Goal: Information Seeking & Learning: Learn about a topic

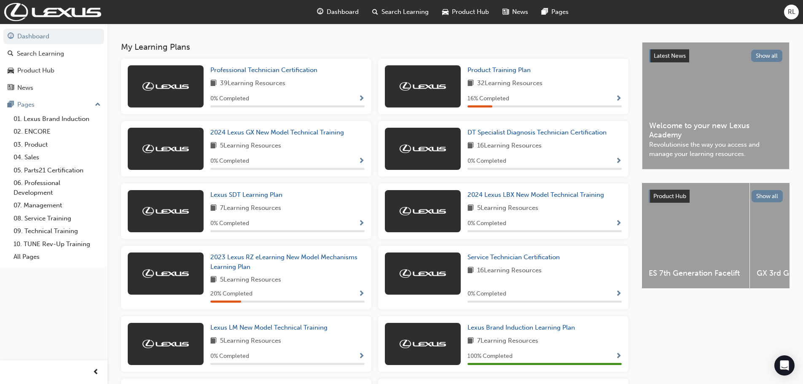
scroll to position [169, 0]
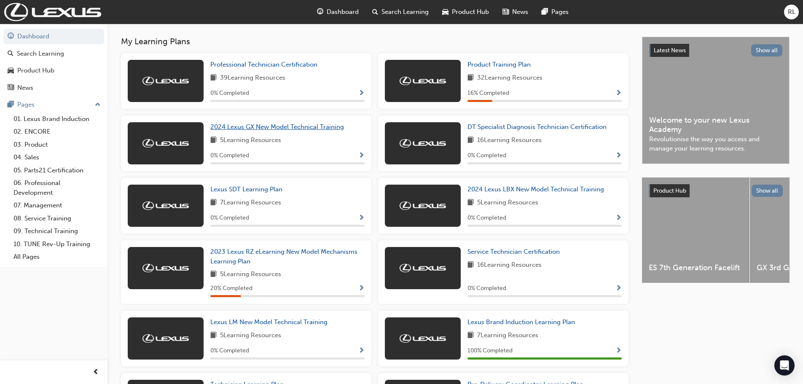
click at [253, 131] on span "2024 Lexus GX New Model Technical Training" at bounding box center [277, 127] width 134 height 8
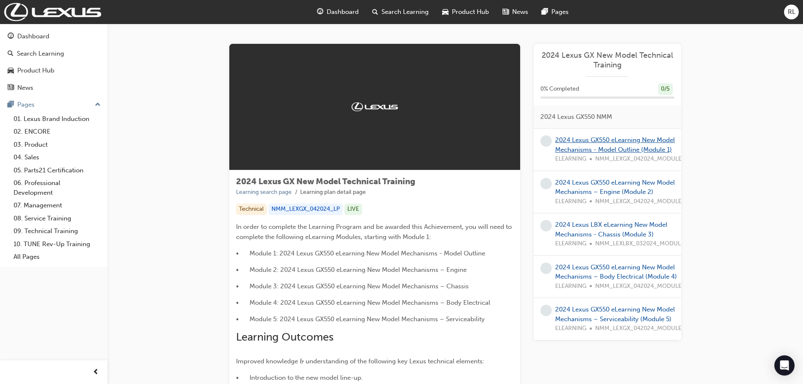
click at [588, 141] on link "2024 Lexus GX550 eLearning New Model Mechanisms - Model Outline (Module 1)" at bounding box center [615, 144] width 120 height 17
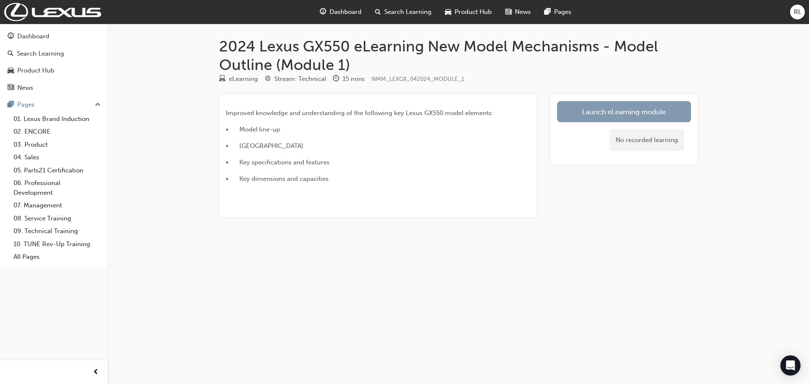
click at [598, 115] on link "Launch eLearning module" at bounding box center [624, 111] width 134 height 21
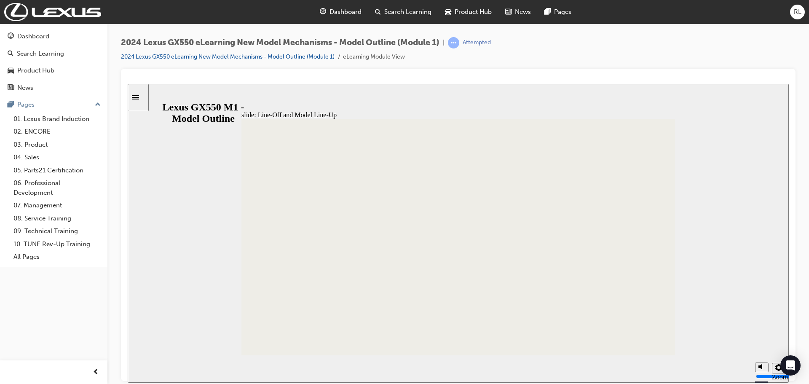
drag, startPoint x: 669, startPoint y: 140, endPoint x: 669, endPoint y: 168, distance: 27.8
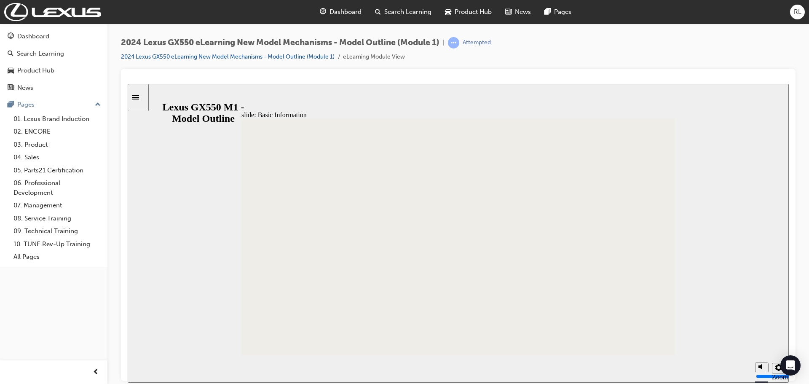
drag, startPoint x: 434, startPoint y: 235, endPoint x: 518, endPoint y: 236, distance: 84.3
drag, startPoint x: 552, startPoint y: 236, endPoint x: 391, endPoint y: 236, distance: 160.6
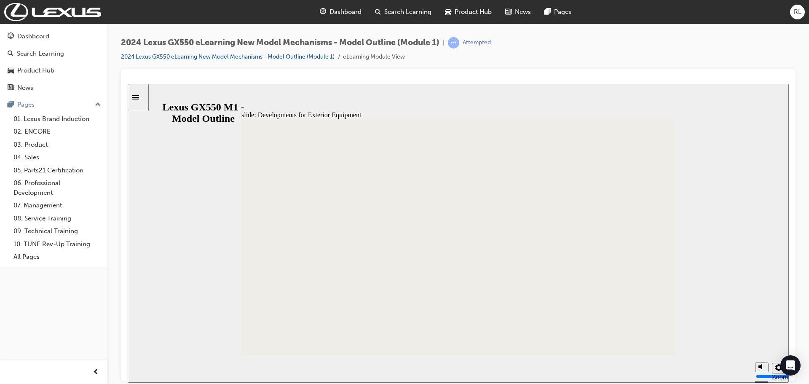
type input "6"
type input "7"
type input "6"
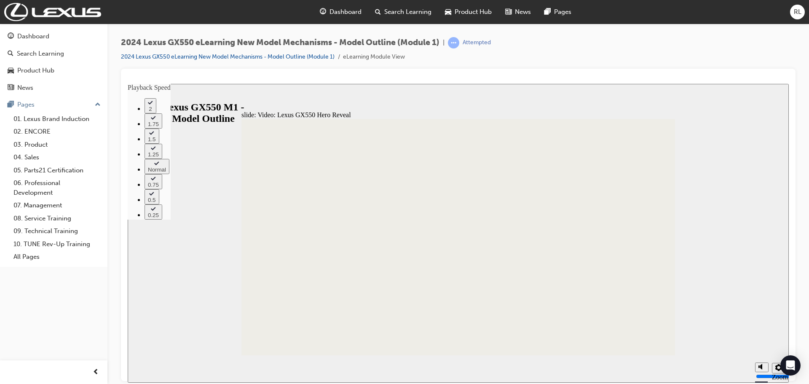
type input "7"
type input "6"
type input "7"
type input "6"
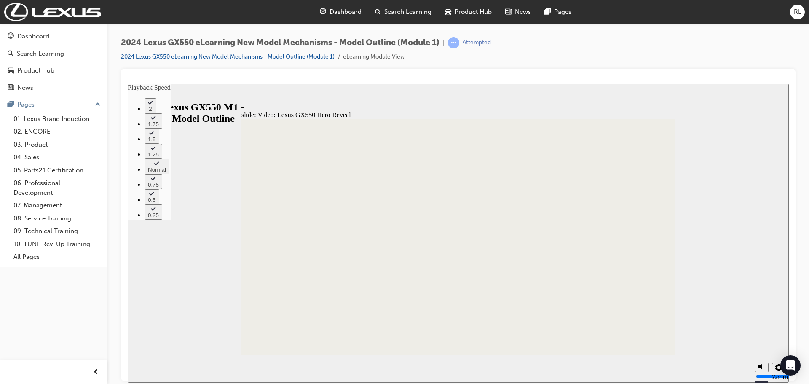
type input "7"
type input "6"
type input "7"
type input "6"
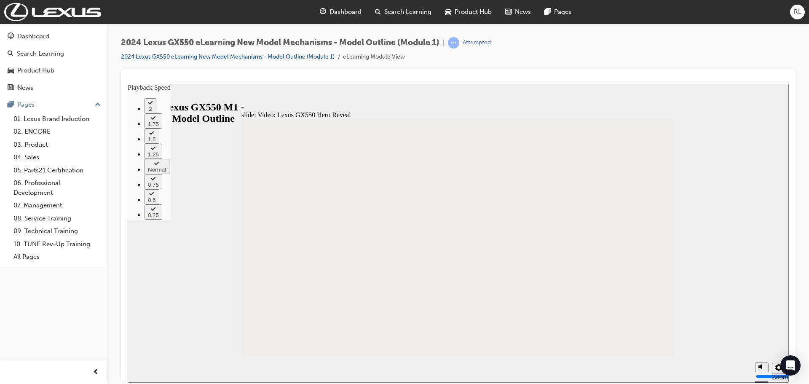
type input "6"
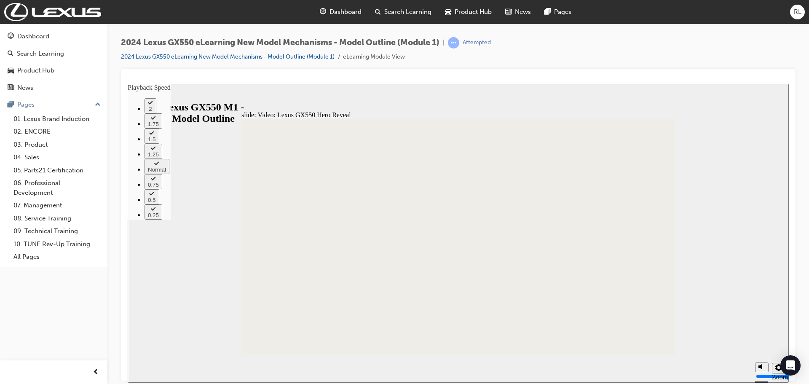
type input "6"
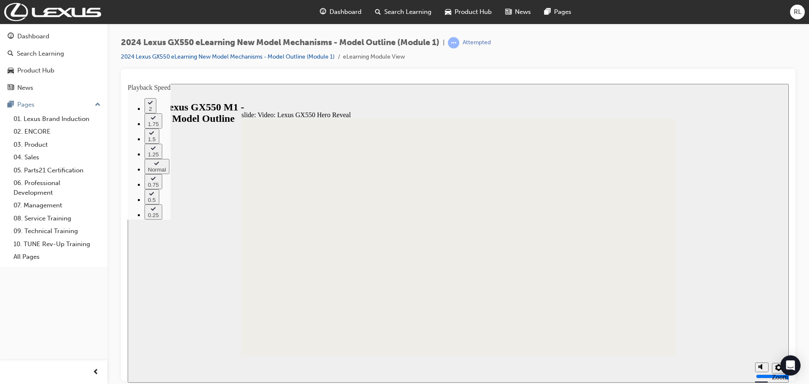
type input "6"
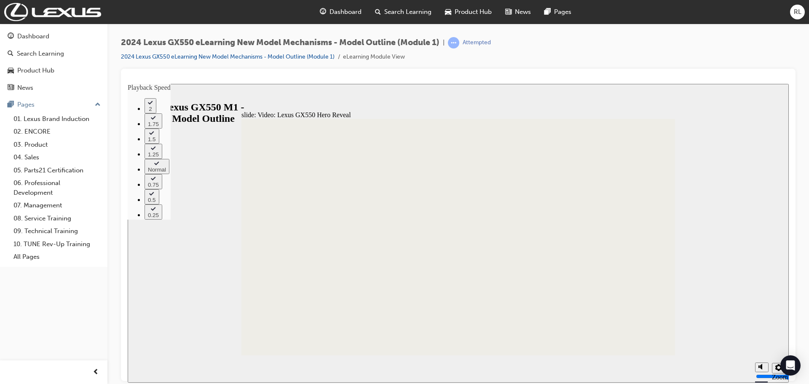
type input "6"
type input "5"
type input "6"
type input "5"
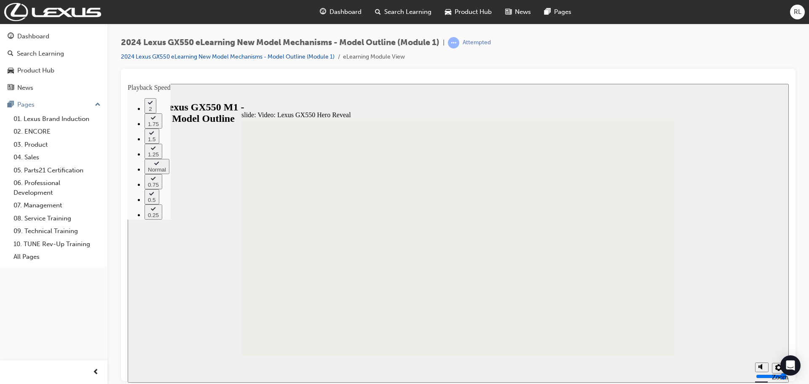
type input "6"
type input "5"
type input "6"
type input "5"
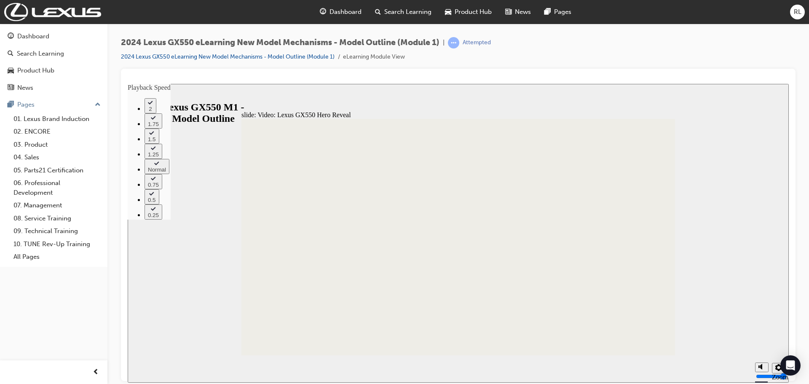
type input "5"
type input "6"
type input "5"
type input "6"
type input "5"
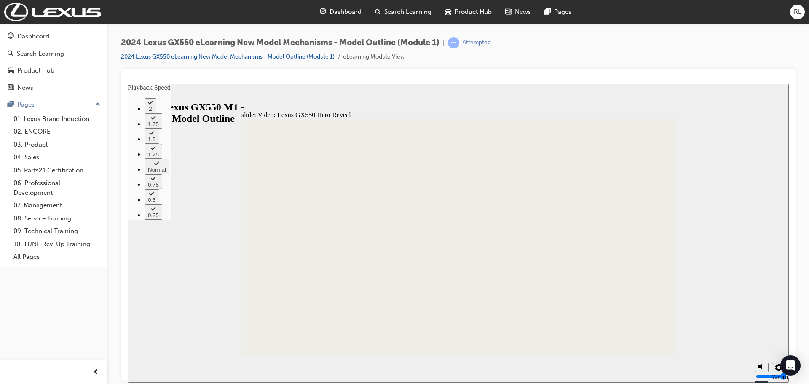
type input "5"
type input "6"
type input "5"
type input "6"
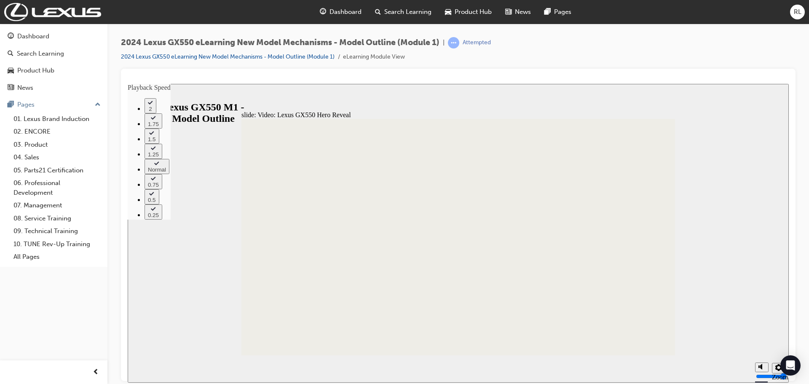
type input "5"
type input "7"
type input "5"
type input "4"
type input "7"
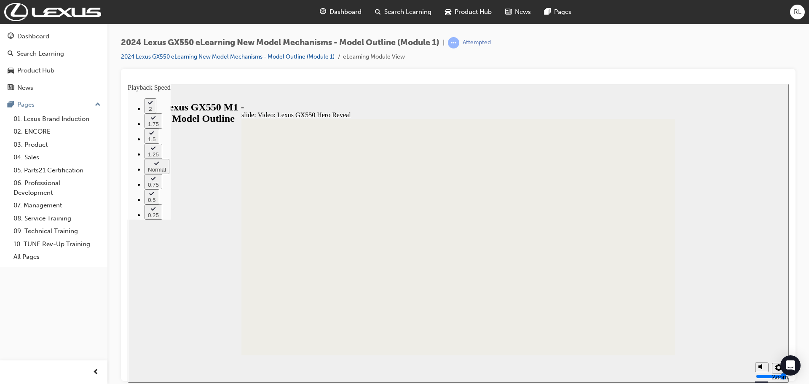
type input "4"
type input "7"
type input "4"
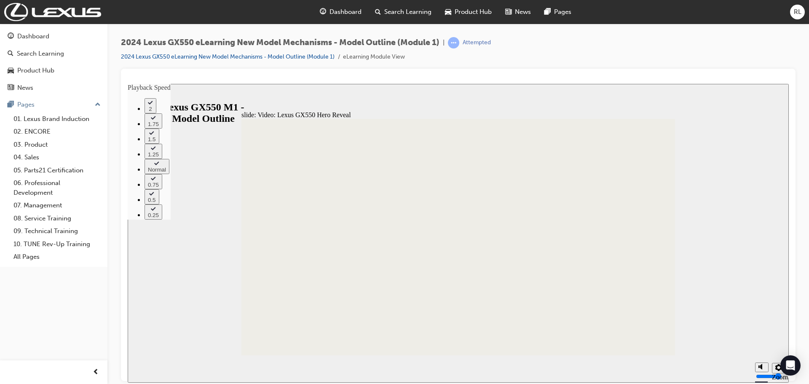
type input "7"
type input "4"
type input "7"
type input "4"
type input "7"
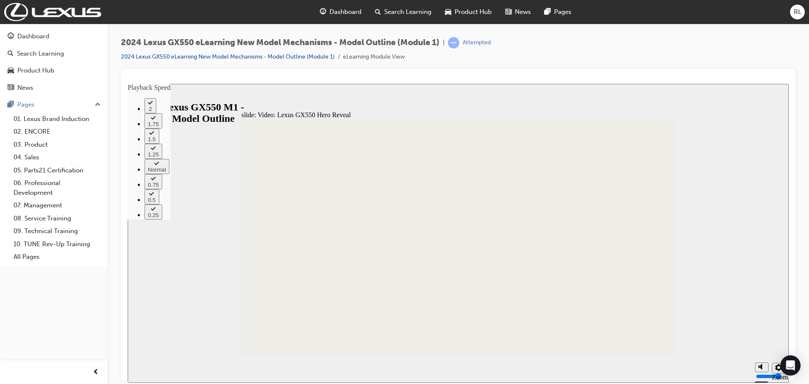
type input "4"
drag, startPoint x: 557, startPoint y: 293, endPoint x: 558, endPoint y: 300, distance: 7.6
type input "7"
type input "4"
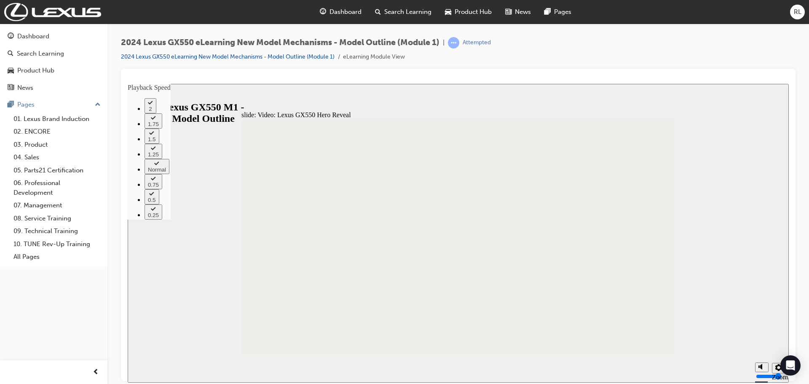
type input "8"
type input "4"
type input "8"
type input "4"
type input "8"
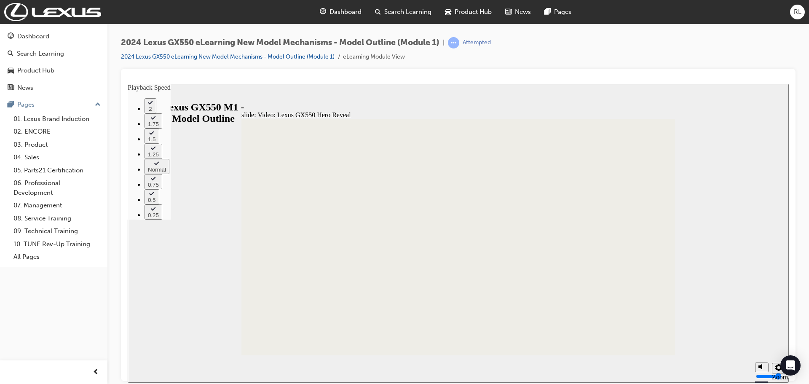
type input "4"
type input "8"
type input "4"
type input "9"
type input "4"
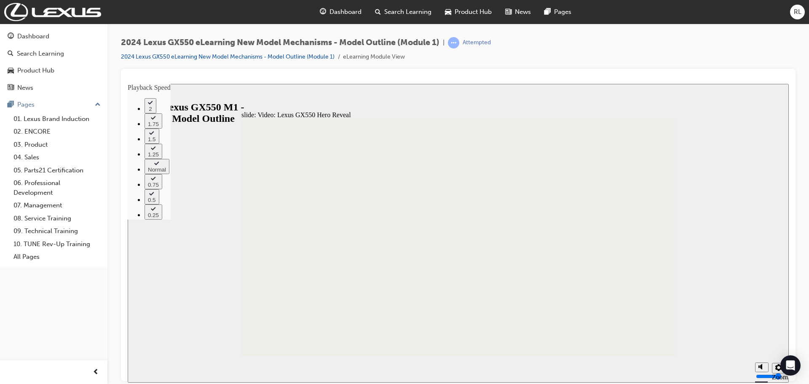
type input "9"
type input "4"
type input "9"
type input "4"
type input "10"
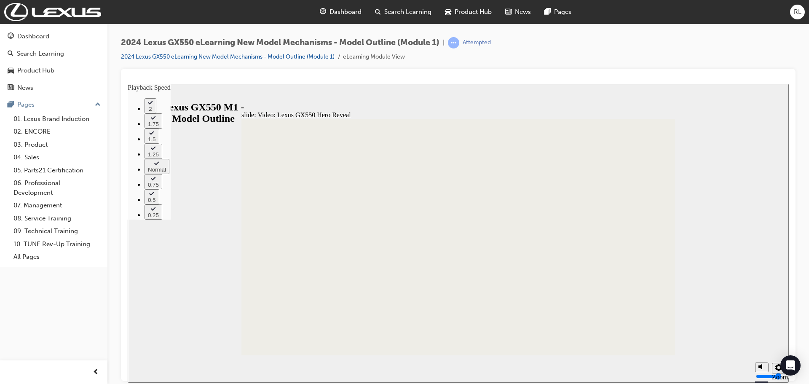
type input "4"
type input "10"
type input "4"
type input "10"
type input "4"
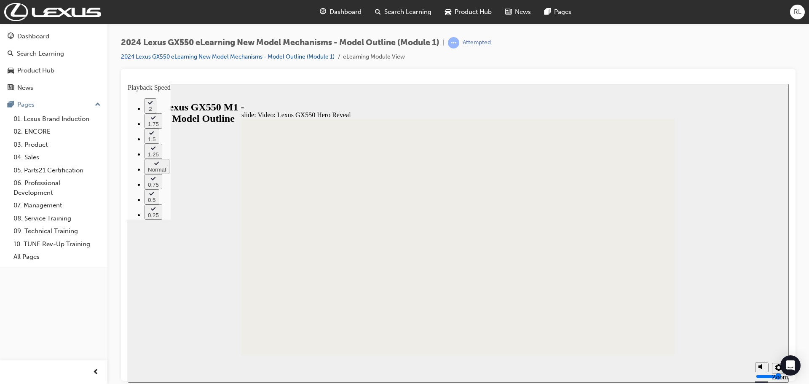
type input "10"
type input "4"
type input "10"
type input "4"
type input "11"
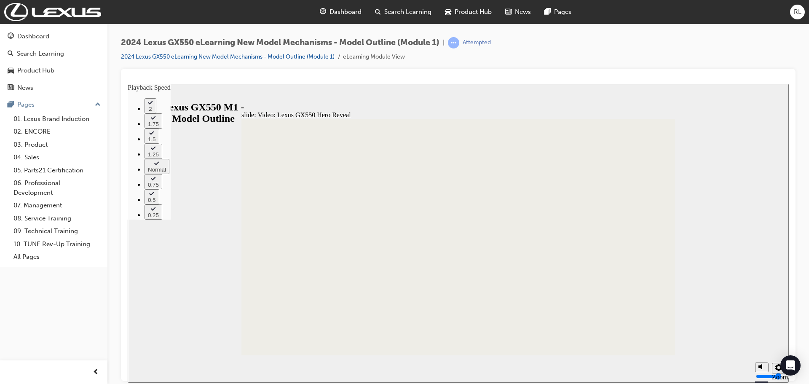
type input "4"
type input "11"
type input "4"
type input "11"
type input "4"
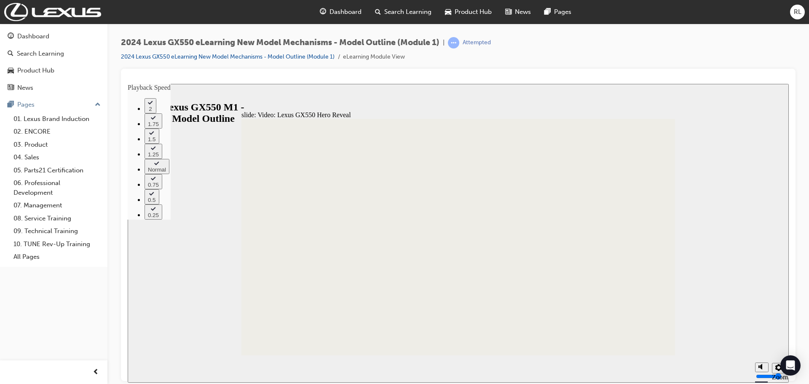
type input "11"
type input "4"
type input "12"
type input "4"
type input "12"
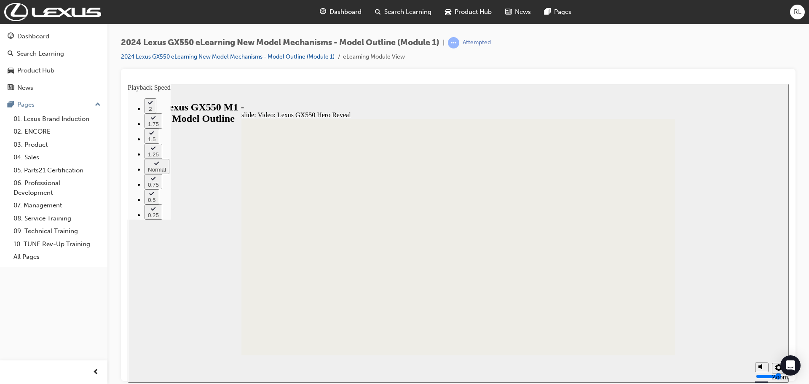
type input "4"
type input "12"
type input "4"
type input "12"
type input "4"
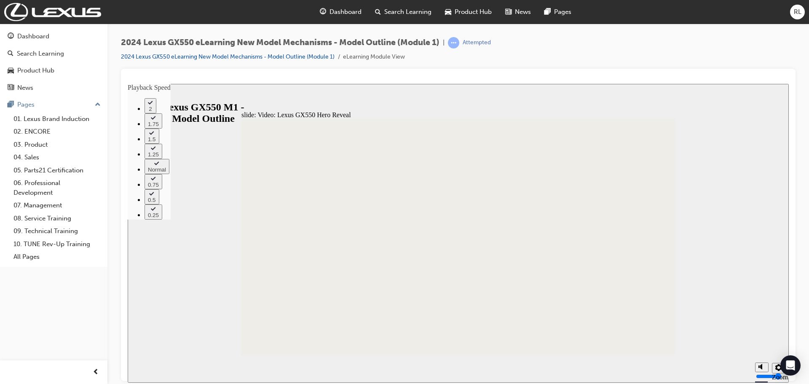
type input "12"
type input "4"
type input "13"
type input "4"
type input "13"
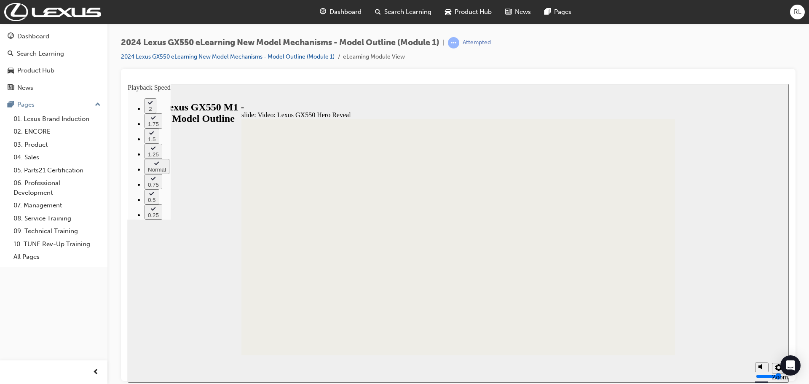
type input "4"
type input "13"
type input "4"
type input "13"
type input "4"
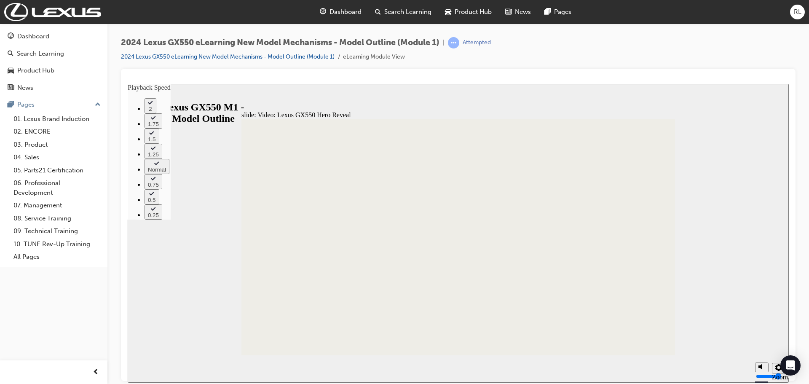
type input "13"
type input "4"
type input "14"
type input "4"
type input "14"
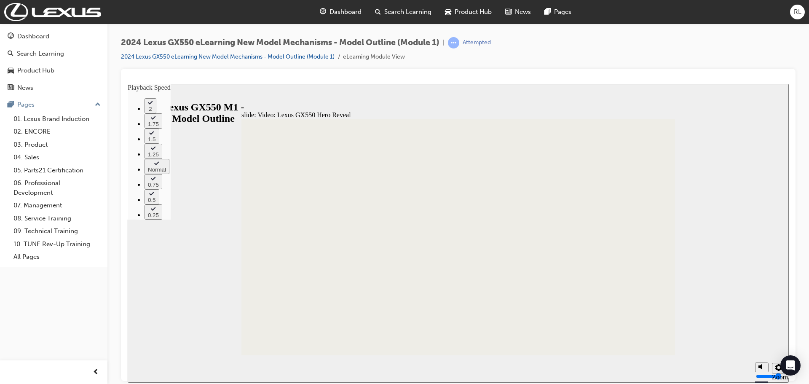
type input "4"
type input "14"
type input "4"
type input "15"
type input "4"
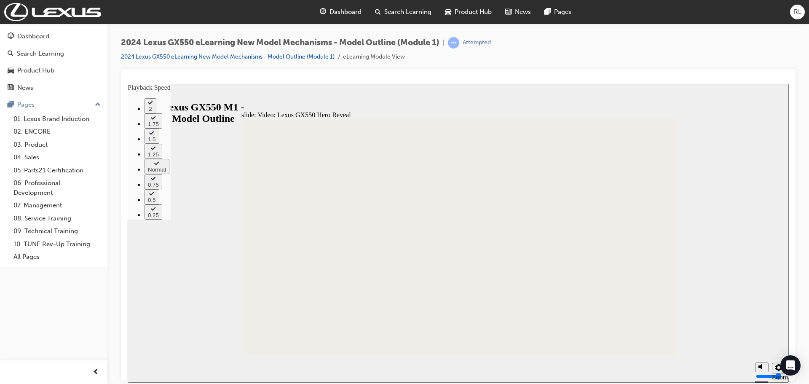
type input "15"
type input "4"
type input "15"
type input "4"
type input "15"
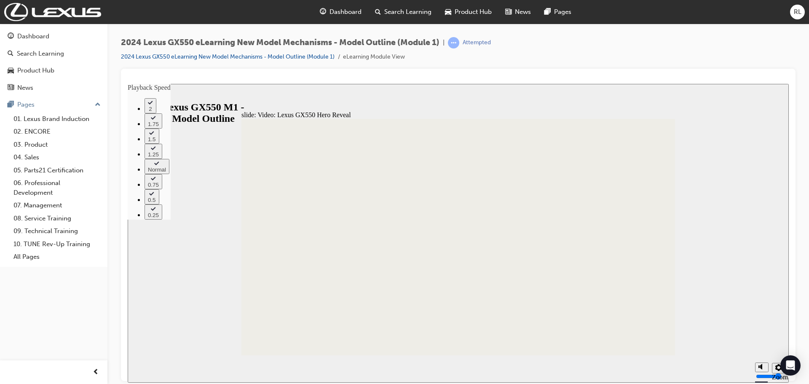
type input "4"
type input "16"
type input "4"
type input "16"
type input "4"
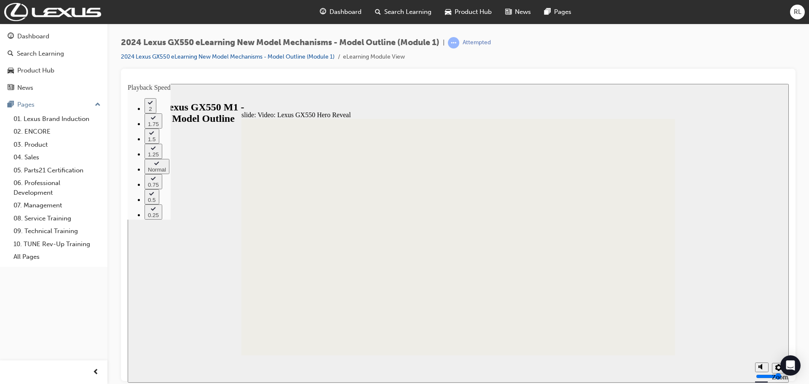
type input "16"
type input "4"
type input "16"
type input "4"
type input "17"
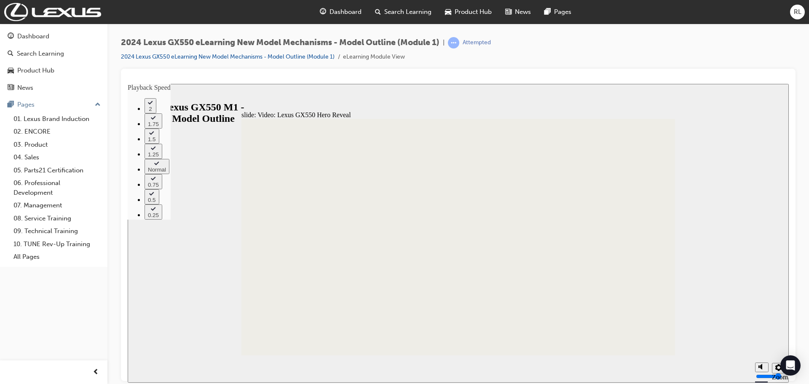
type input "4"
type input "17"
type input "4"
type input "17"
type input "4"
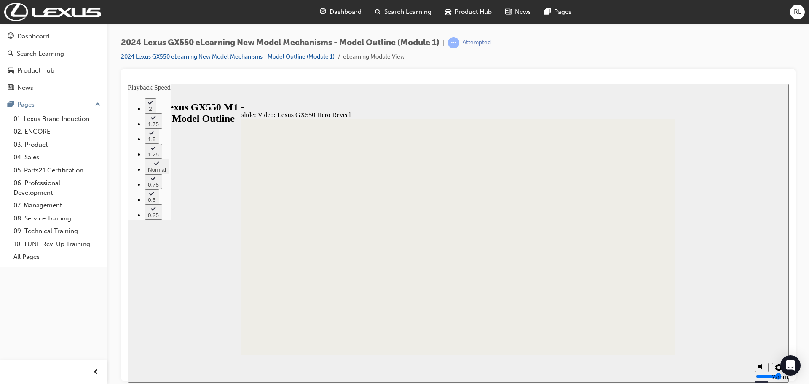
type input "17"
type input "4"
type input "18"
type input "4"
type input "18"
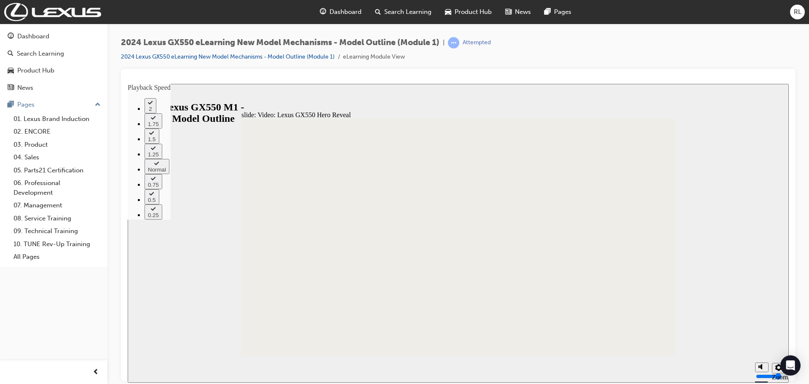
type input "4"
type input "18"
type input "4"
type input "19"
type input "4"
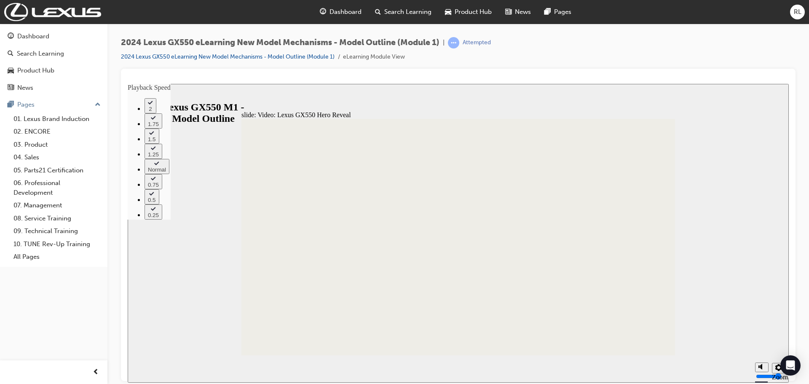
type input "19"
type input "4"
type input "19"
type input "4"
type input "19"
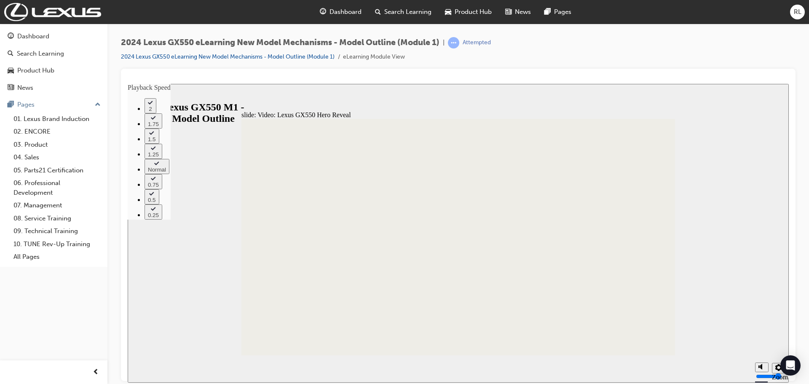
type input "4"
type input "20"
type input "4"
type input "20"
type input "4"
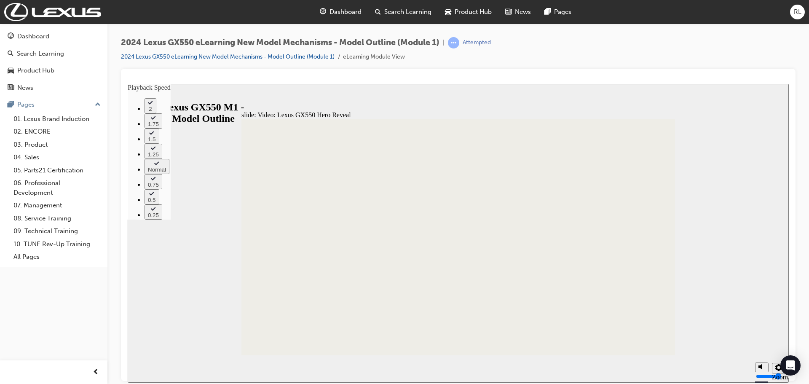
type input "20"
type input "4"
type input "20"
type input "4"
type input "21"
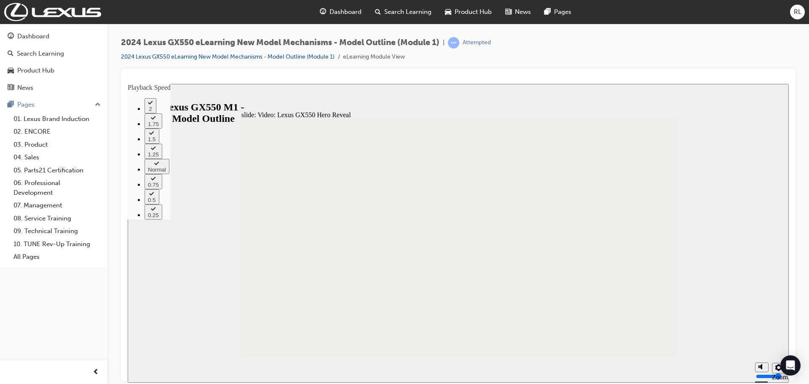
type input "4"
type input "21"
type input "4"
type input "21"
type input "4"
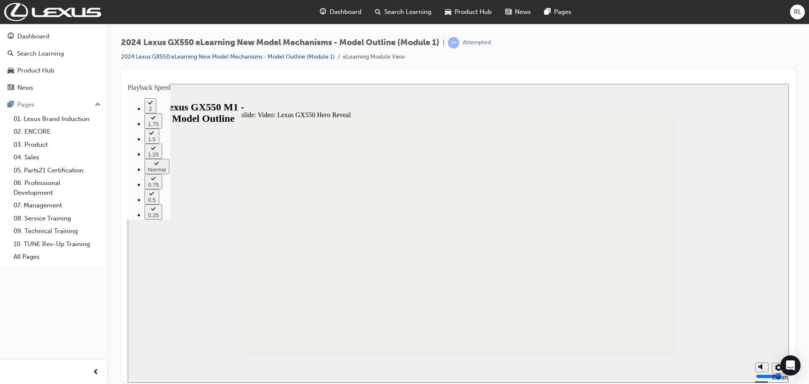
type input "21"
type input "4"
type input "22"
type input "4"
type input "22"
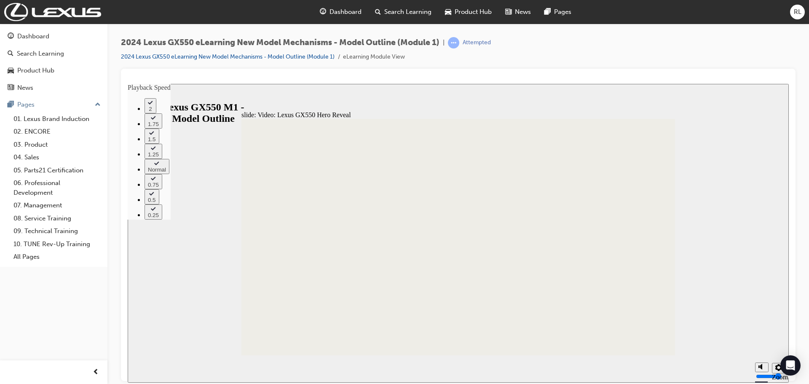
type input "4"
type input "22"
type input "4"
type input "23"
type input "4"
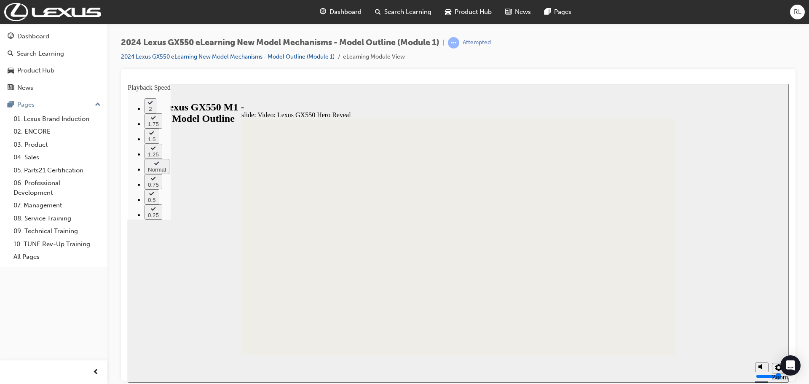
type input "23"
type input "4"
type input "23"
type input "4"
type input "23"
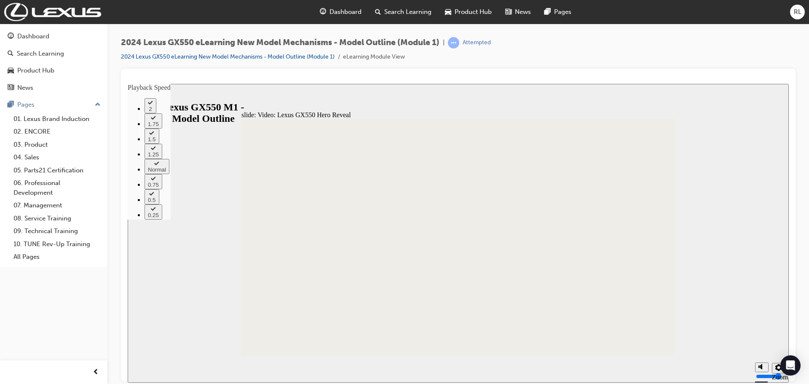
type input "4"
type input "24"
type input "4"
type input "24"
type input "4"
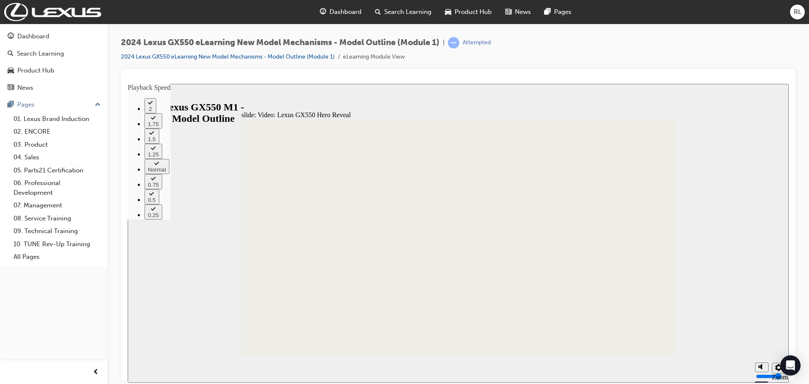
type input "24"
type input "4"
type input "24"
type input "4"
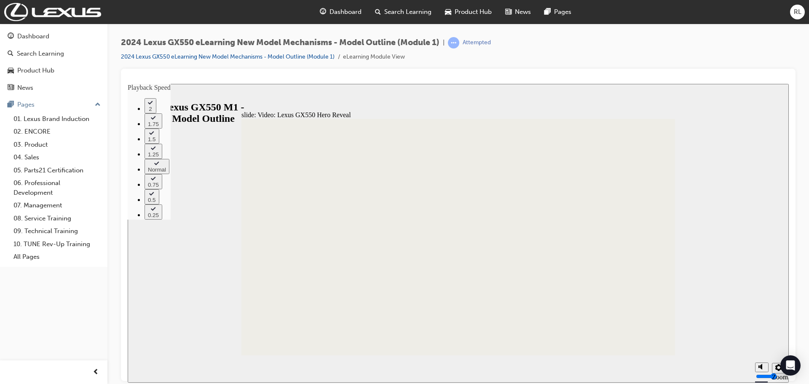
drag, startPoint x: 469, startPoint y: 322, endPoint x: 470, endPoint y: 318, distance: 4.2
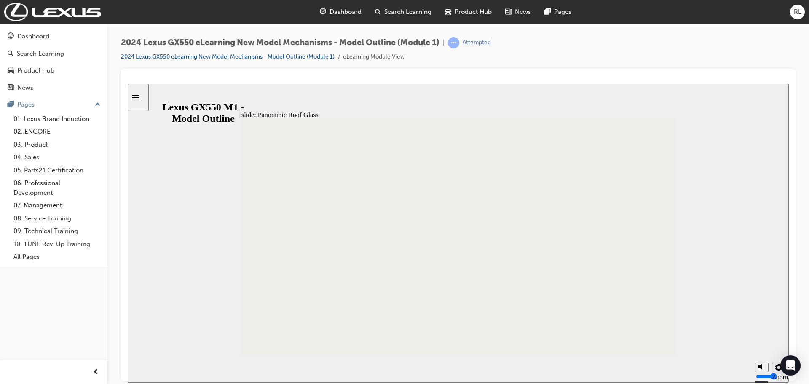
drag, startPoint x: 469, startPoint y: 316, endPoint x: 469, endPoint y: 284, distance: 32.0
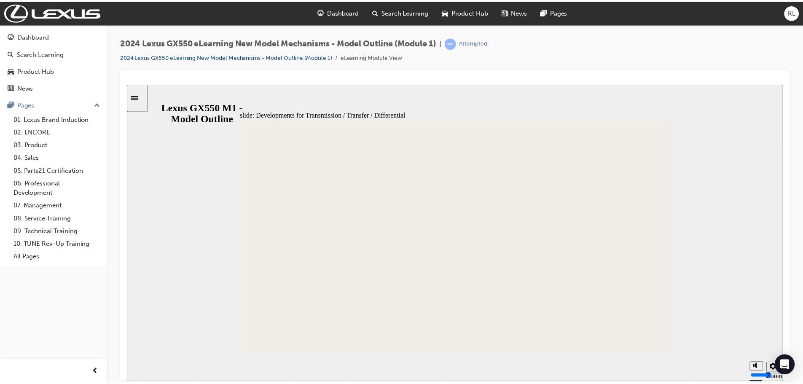
scroll to position [66, 0]
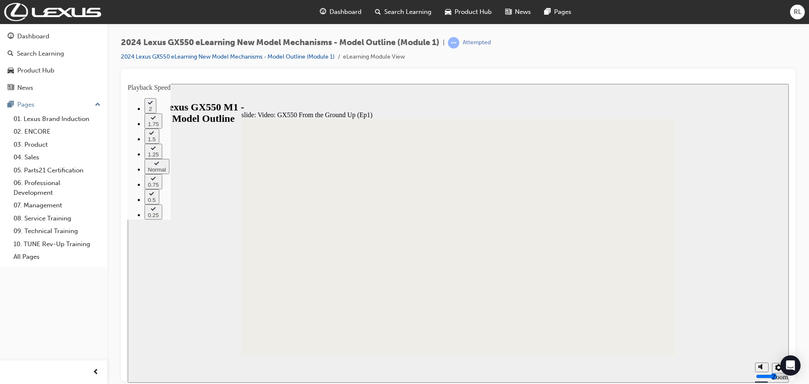
drag, startPoint x: 562, startPoint y: 303, endPoint x: 562, endPoint y: 308, distance: 5.1
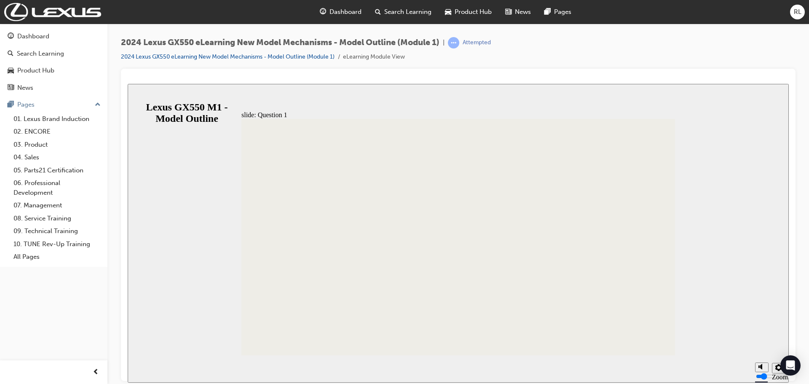
drag, startPoint x: 340, startPoint y: 259, endPoint x: 352, endPoint y: 273, distance: 18.0
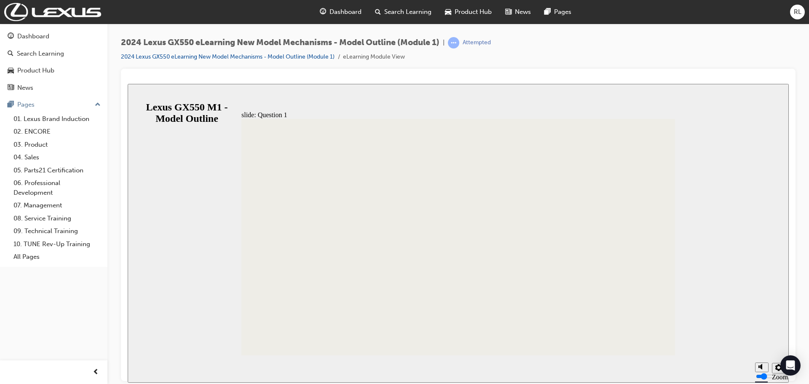
drag, startPoint x: 340, startPoint y: 209, endPoint x: 401, endPoint y: 270, distance: 85.2
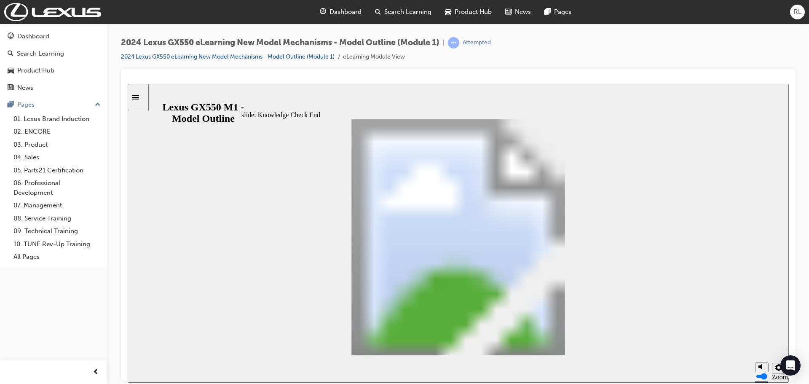
click at [141, 100] on div "Sidebar Toggle" at bounding box center [138, 97] width 14 height 6
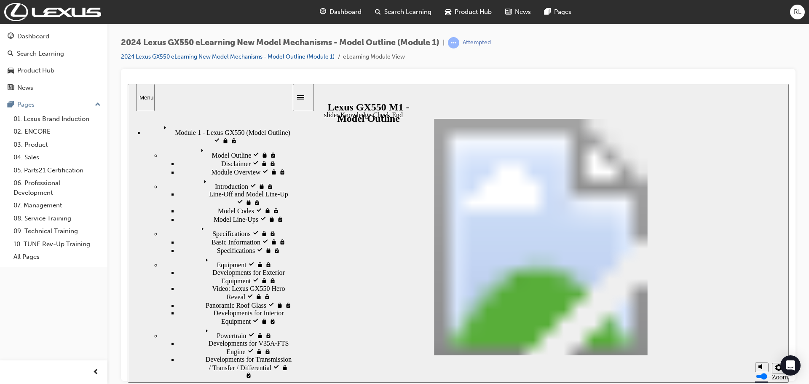
drag, startPoint x: 730, startPoint y: 337, endPoint x: 724, endPoint y: 336, distance: 6.0
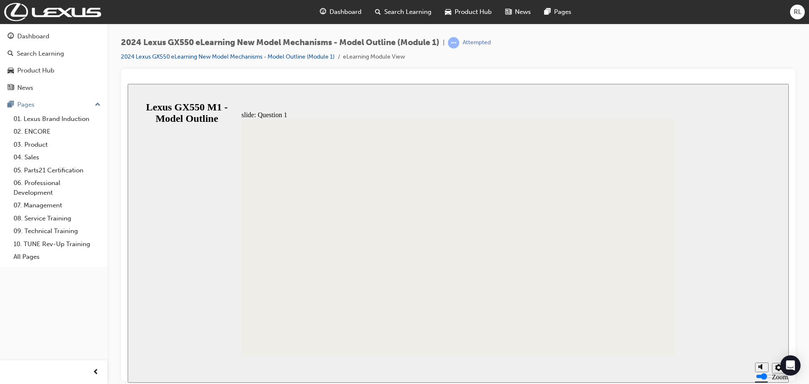
drag, startPoint x: 342, startPoint y: 208, endPoint x: 374, endPoint y: 243, distance: 47.4
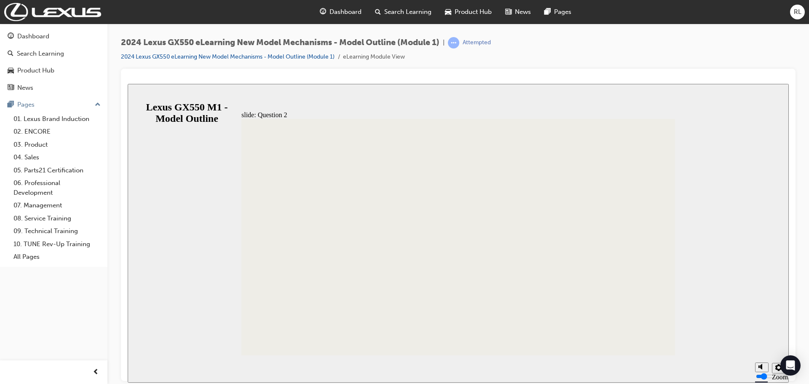
drag, startPoint x: 340, startPoint y: 226, endPoint x: 357, endPoint y: 241, distance: 22.4
drag, startPoint x: 341, startPoint y: 207, endPoint x: 390, endPoint y: 239, distance: 58.2
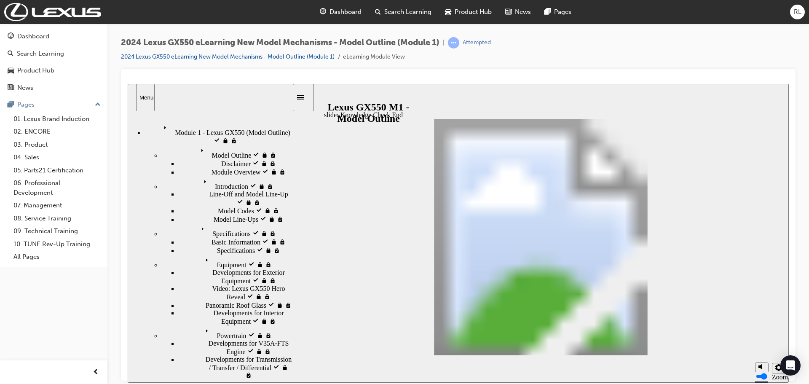
click at [39, 39] on div "Dashboard" at bounding box center [33, 37] width 32 height 10
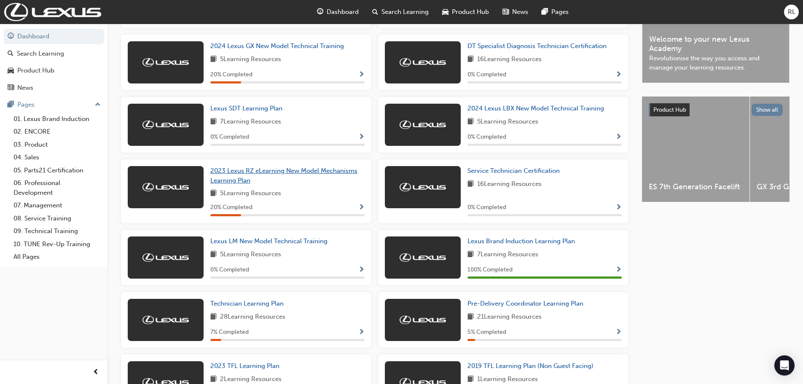
scroll to position [253, 0]
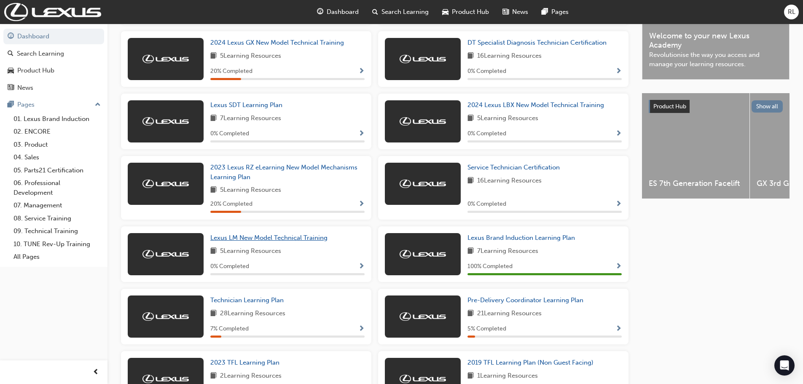
click at [244, 241] on span "Lexus LM New Model Technical Training" at bounding box center [268, 238] width 117 height 8
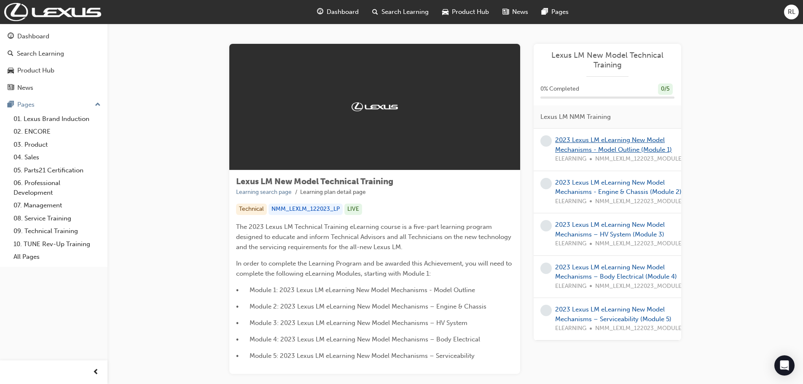
click at [583, 142] on link "2023 Lexus LM eLearning New Model Mechanisms - Model Outline (Module 1)" at bounding box center [613, 144] width 117 height 17
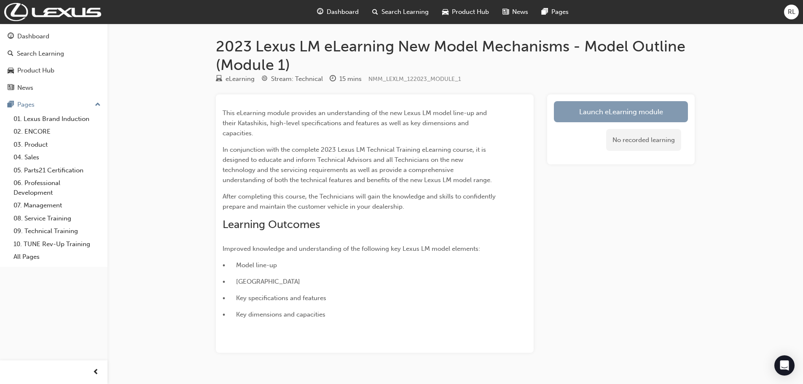
click at [587, 116] on link "Launch eLearning module" at bounding box center [621, 111] width 134 height 21
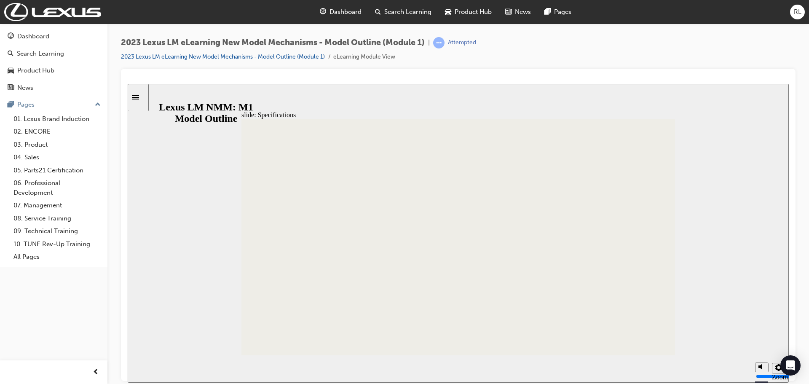
scroll to position [251, 0]
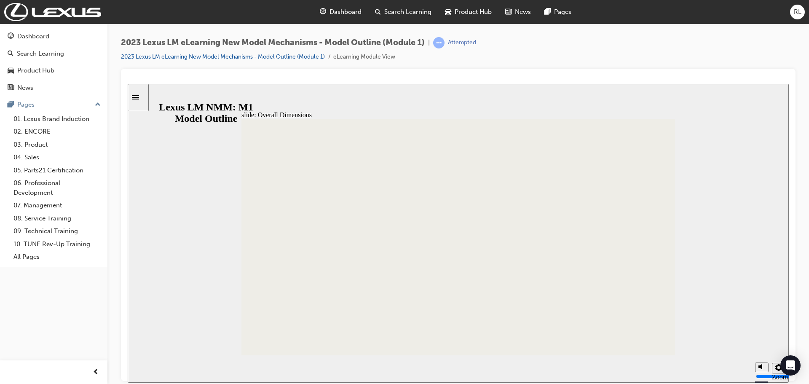
scroll to position [77, 0]
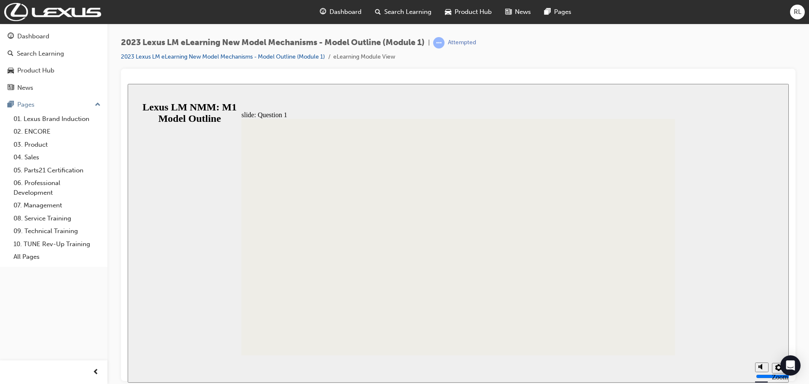
drag, startPoint x: 342, startPoint y: 210, endPoint x: 348, endPoint y: 218, distance: 10.2
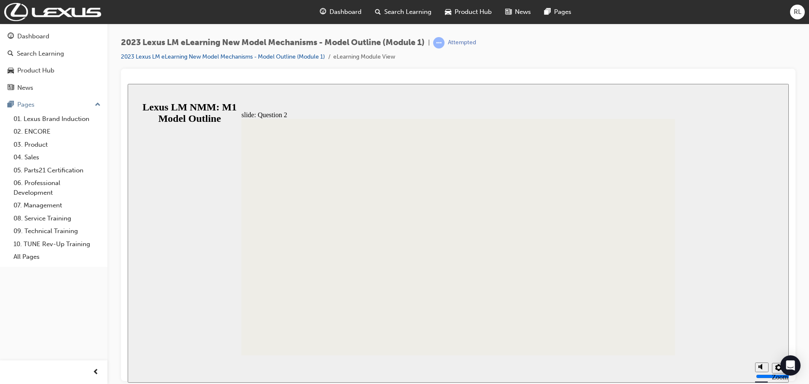
drag, startPoint x: 456, startPoint y: 290, endPoint x: 456, endPoint y: 283, distance: 6.7
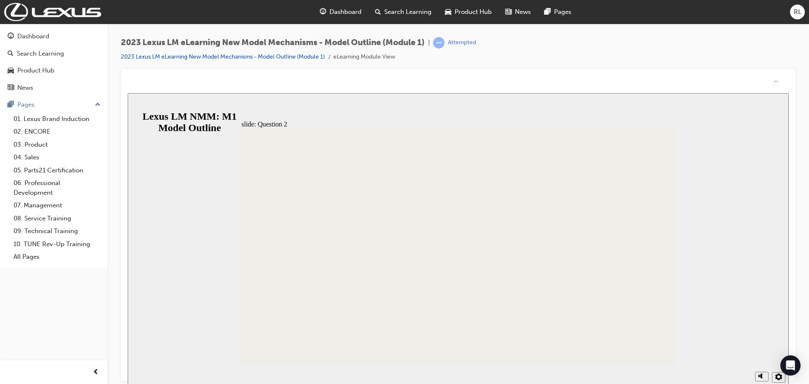
drag, startPoint x: 461, startPoint y: 278, endPoint x: 461, endPoint y: 287, distance: 8.8
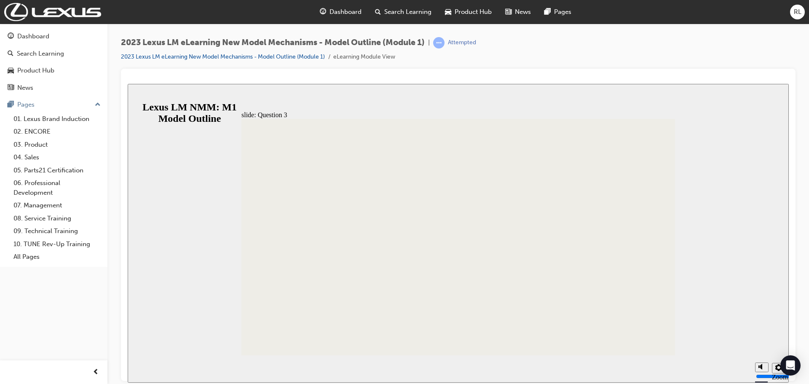
drag, startPoint x: 343, startPoint y: 233, endPoint x: 373, endPoint y: 266, distance: 44.1
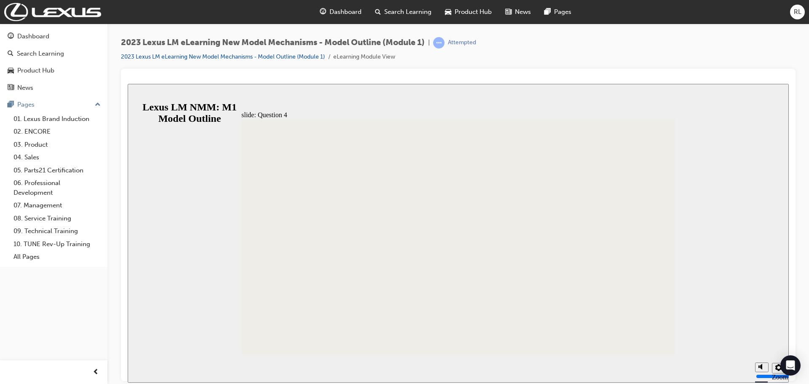
drag, startPoint x: 343, startPoint y: 212, endPoint x: 353, endPoint y: 219, distance: 11.8
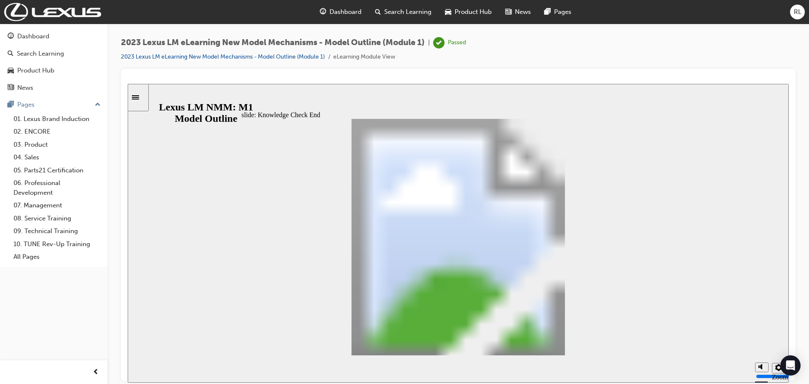
click at [44, 39] on div "Dashboard" at bounding box center [33, 37] width 32 height 10
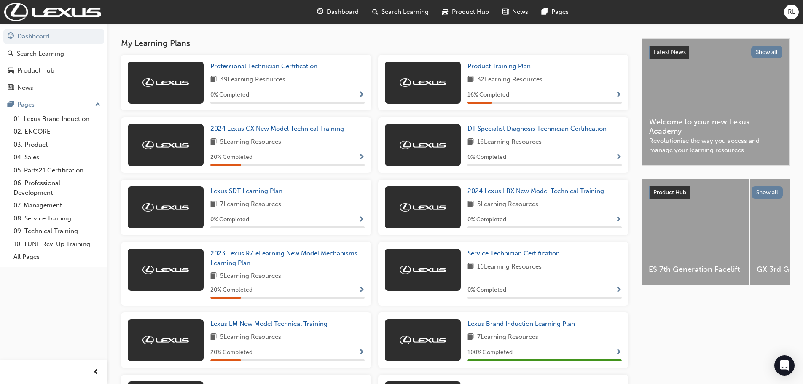
scroll to position [169, 0]
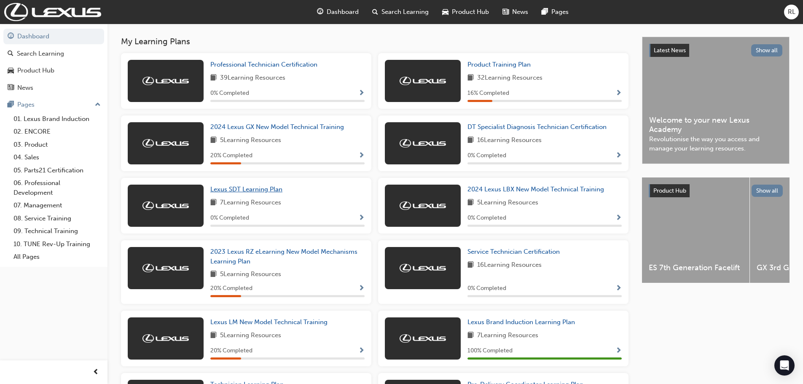
click at [237, 191] on span "Lexus SDT Learning Plan" at bounding box center [246, 189] width 72 height 8
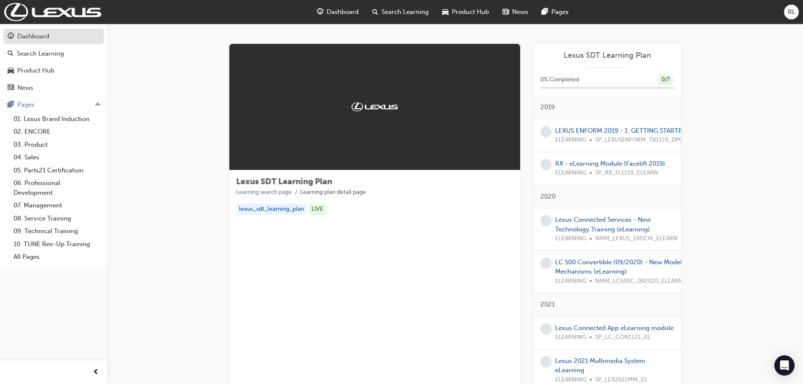
click at [36, 37] on div "Dashboard" at bounding box center [33, 37] width 32 height 10
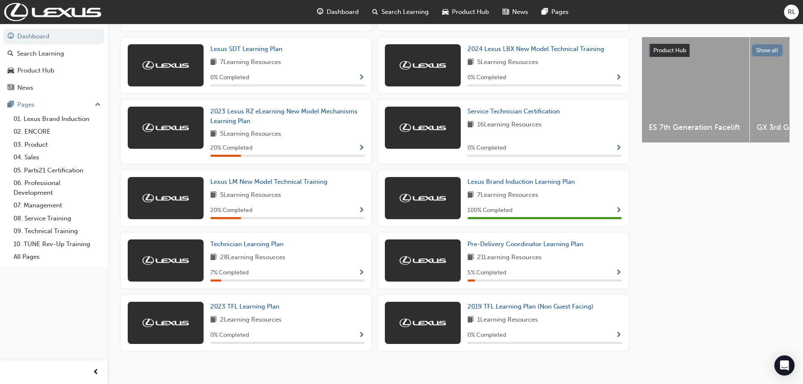
scroll to position [320, 0]
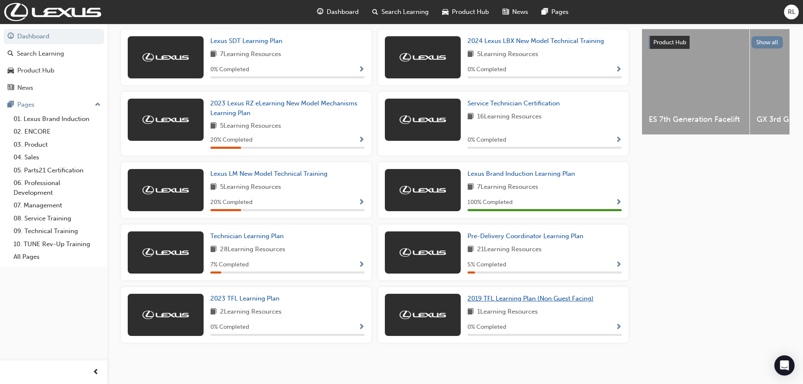
click at [500, 300] on span "2019 TFL Learning Plan (Non Guest Facing)" at bounding box center [530, 299] width 126 height 8
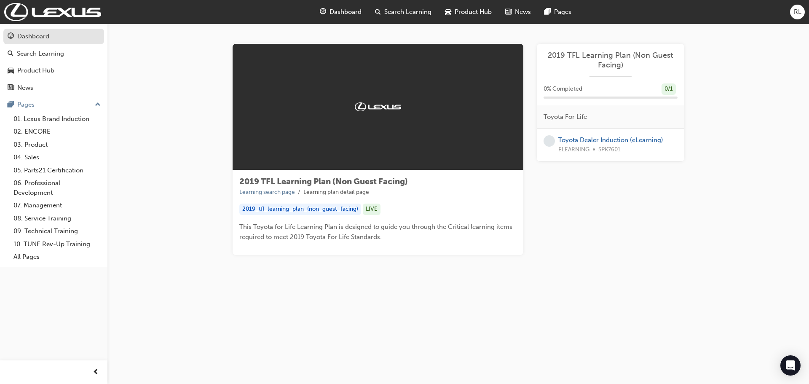
click at [29, 38] on div "Dashboard" at bounding box center [33, 37] width 32 height 10
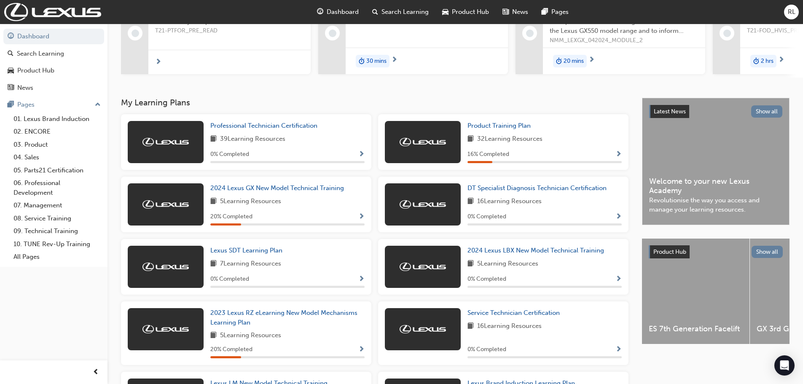
scroll to position [126, 0]
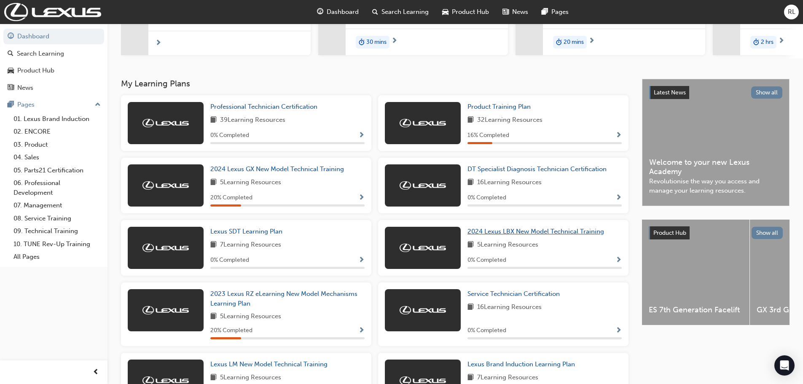
click at [488, 233] on span "2024 Lexus LBX New Model Technical Training" at bounding box center [535, 232] width 137 height 8
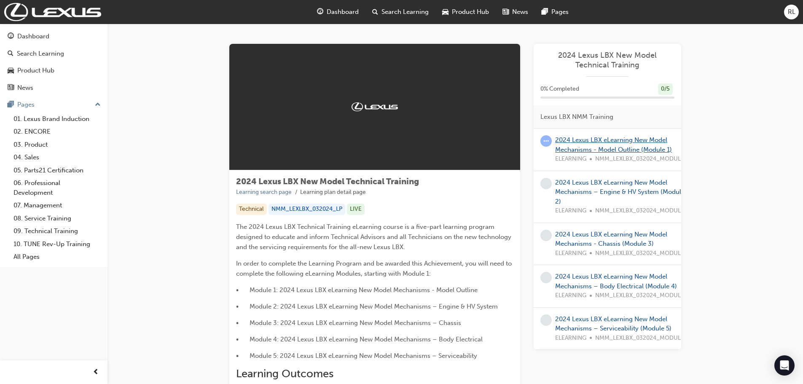
click at [590, 143] on link "2024 Lexus LBX eLearning New Model Mechanisms - Model Outline (Module 1)" at bounding box center [613, 144] width 117 height 17
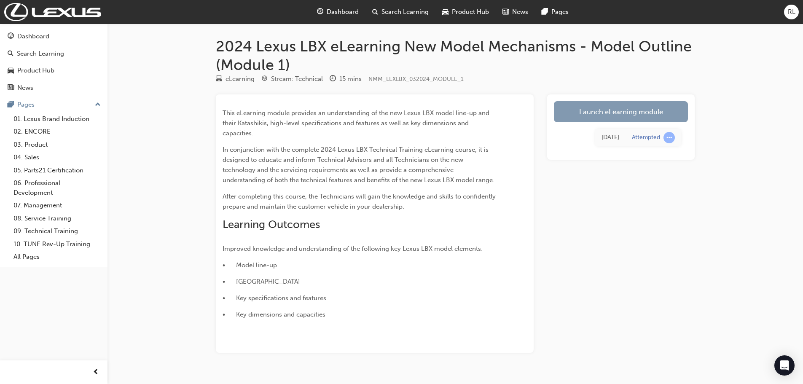
click at [626, 114] on link "Launch eLearning module" at bounding box center [621, 111] width 134 height 21
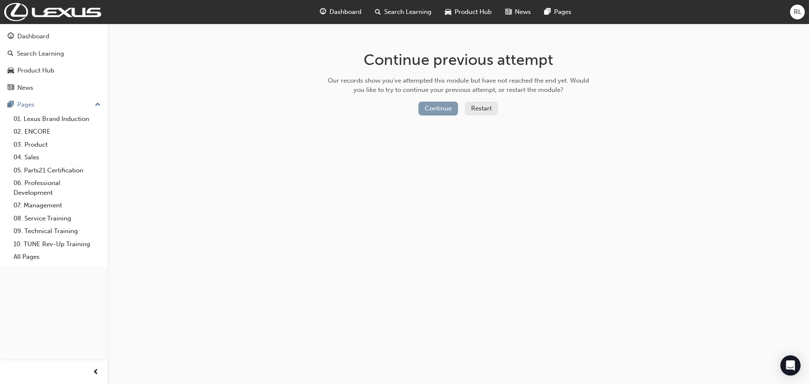
click at [450, 107] on button "Continue" at bounding box center [438, 109] width 40 height 14
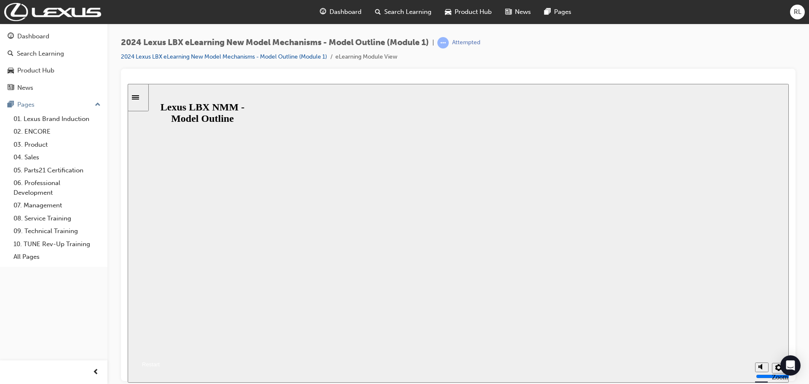
click at [160, 349] on button "Resume" at bounding box center [144, 354] width 32 height 10
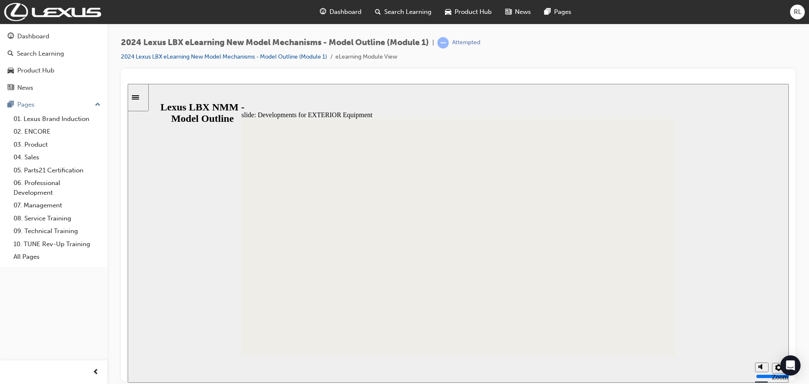
drag, startPoint x: 637, startPoint y: 172, endPoint x: 665, endPoint y: 206, distance: 43.4
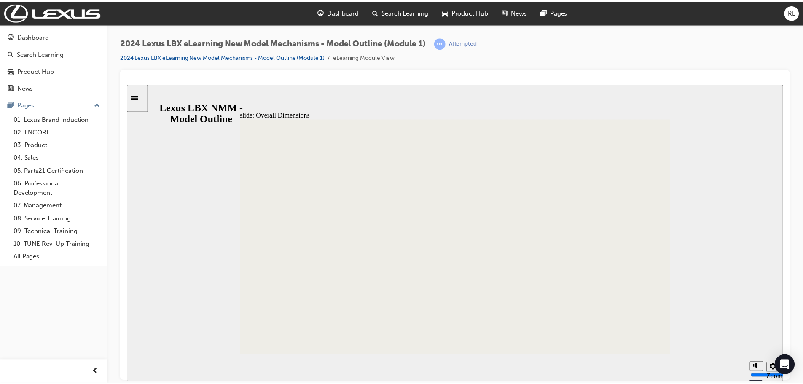
scroll to position [81, 0]
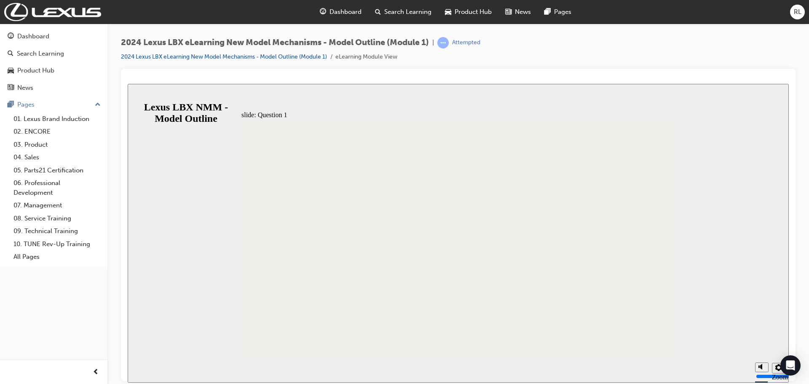
radio input "false"
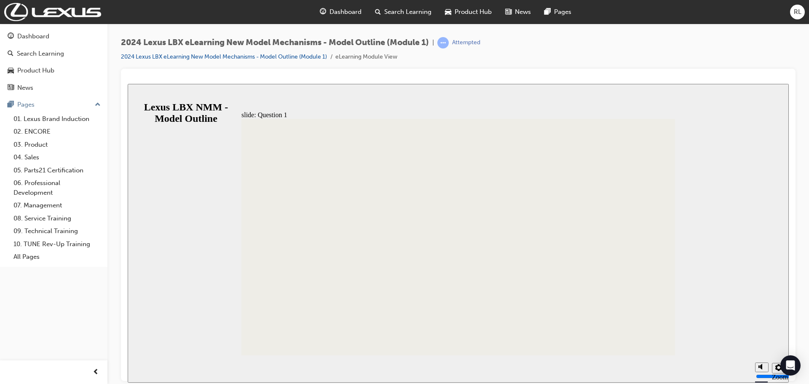
radio input "true"
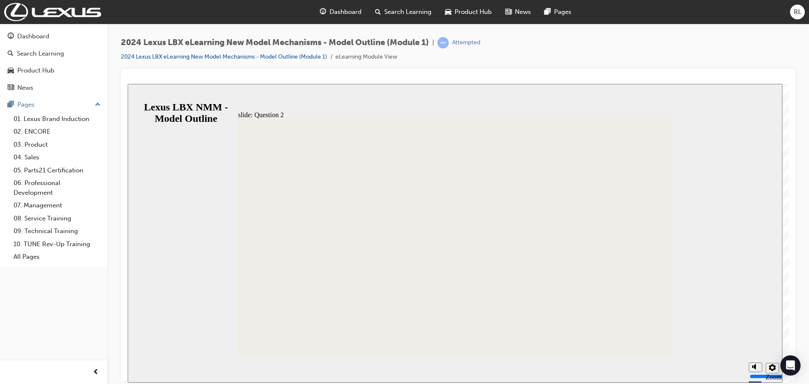
radio input "true"
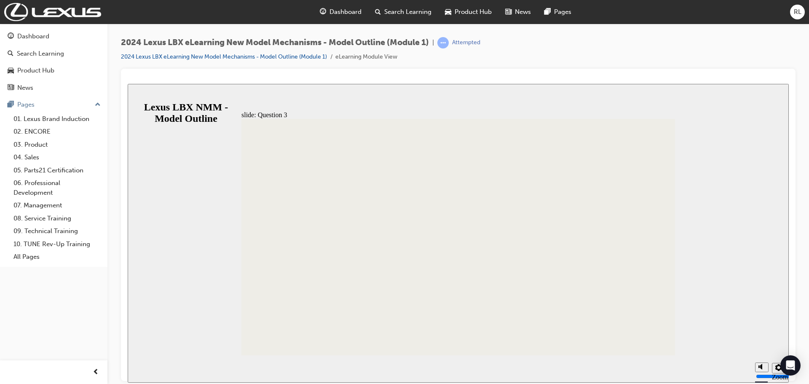
radio input "true"
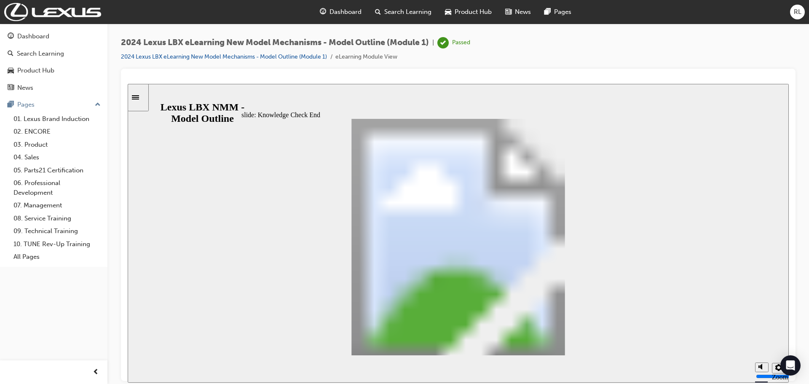
click at [40, 38] on div "Dashboard" at bounding box center [33, 37] width 32 height 10
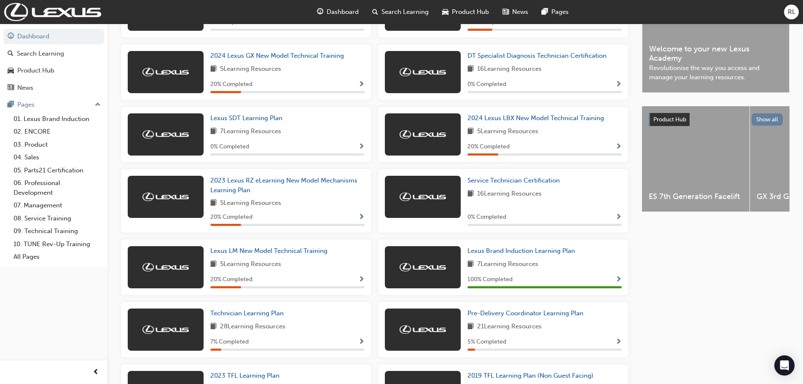
scroll to position [295, 0]
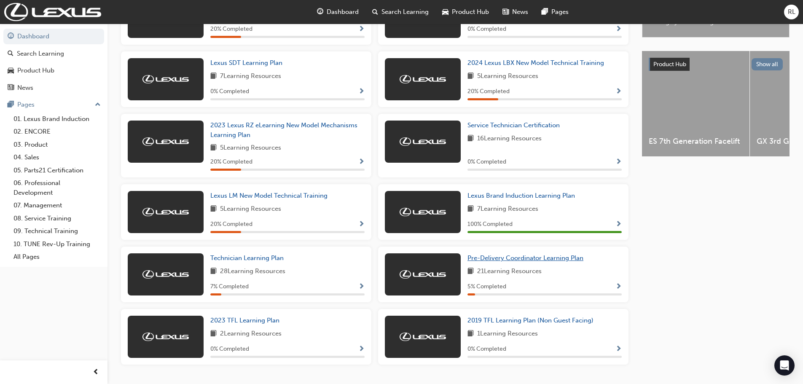
click at [496, 260] on span "Pre-Delivery Coordinator Learning Plan" at bounding box center [525, 258] width 116 height 8
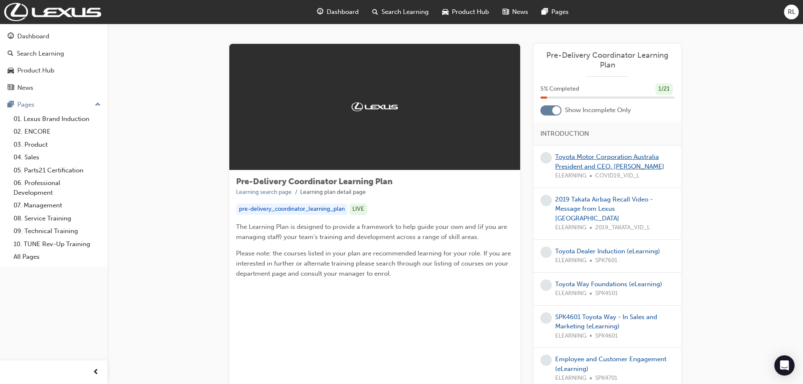
click at [581, 163] on link "Toyota Motor Corporation Australia President and CEO, [PERSON_NAME]" at bounding box center [609, 161] width 109 height 17
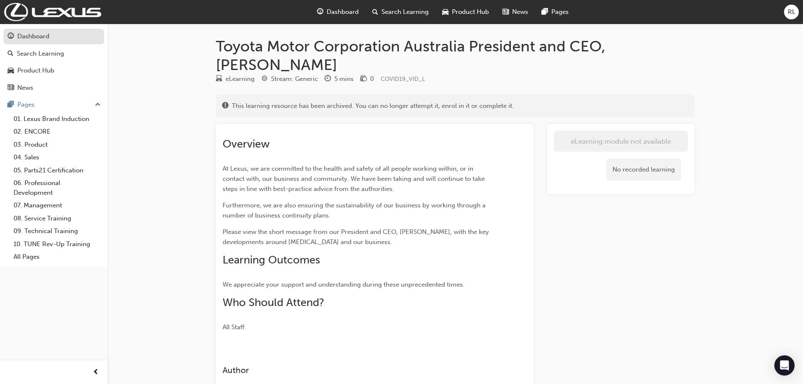
click at [29, 37] on div "Dashboard" at bounding box center [33, 37] width 32 height 10
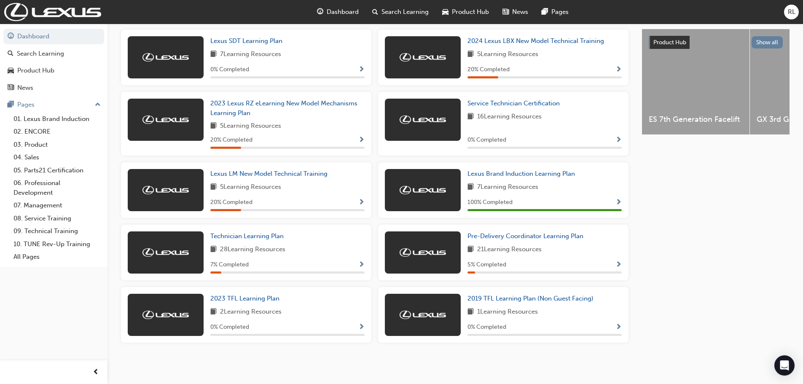
scroll to position [320, 0]
click at [501, 238] on span "Pre-Delivery Coordinator Learning Plan" at bounding box center [525, 236] width 116 height 8
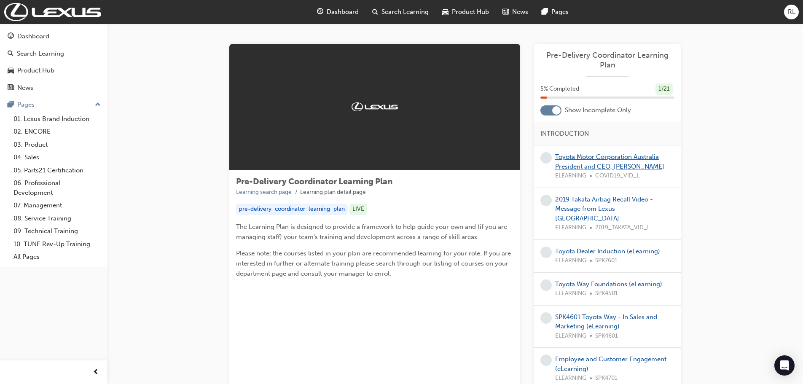
click at [592, 158] on link "Toyota Motor Corporation Australia President and CEO, [PERSON_NAME]" at bounding box center [609, 161] width 109 height 17
click at [580, 199] on link "2019 Takata Airbag Recall Video - Message from Lexus [GEOGRAPHIC_DATA]" at bounding box center [604, 209] width 98 height 27
drag, startPoint x: 23, startPoint y: 35, endPoint x: 55, endPoint y: 47, distance: 34.5
click at [23, 35] on div "Dashboard" at bounding box center [33, 37] width 32 height 10
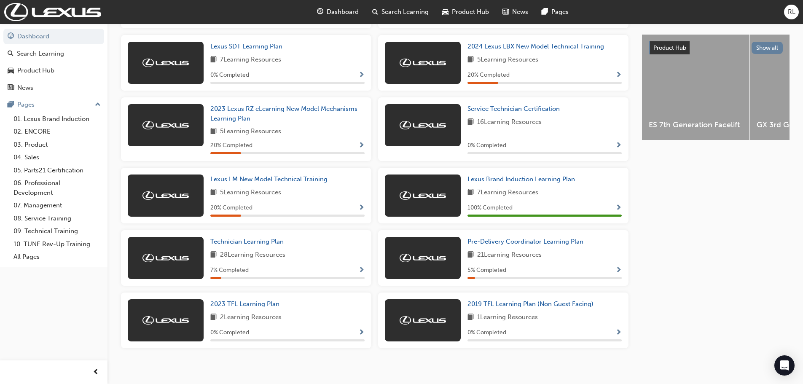
scroll to position [320, 0]
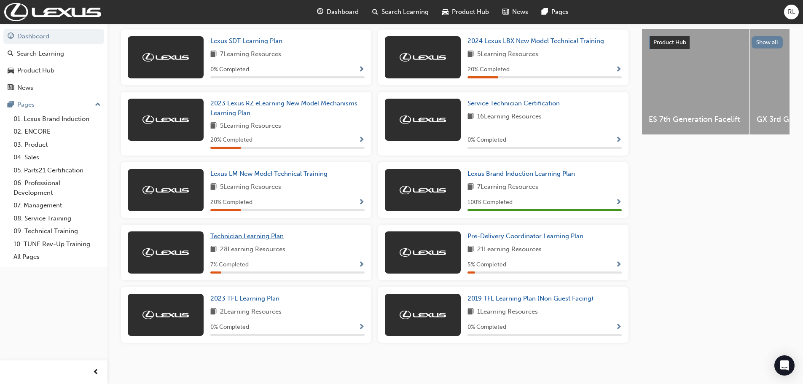
click at [246, 237] on span "Technician Learning Plan" at bounding box center [246, 236] width 73 height 8
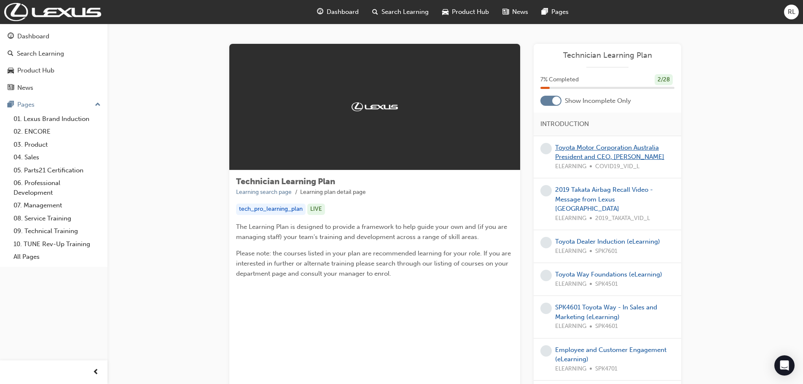
click at [583, 150] on link "Toyota Motor Corporation Australia President and CEO, [PERSON_NAME]" at bounding box center [609, 152] width 109 height 17
click at [29, 39] on div "Dashboard" at bounding box center [33, 37] width 32 height 10
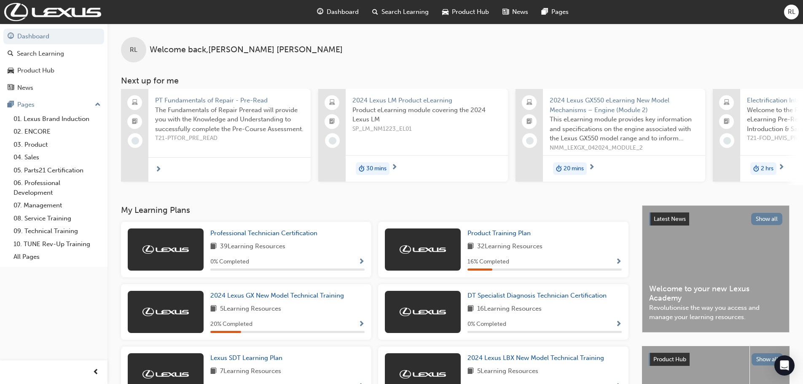
scroll to position [42, 0]
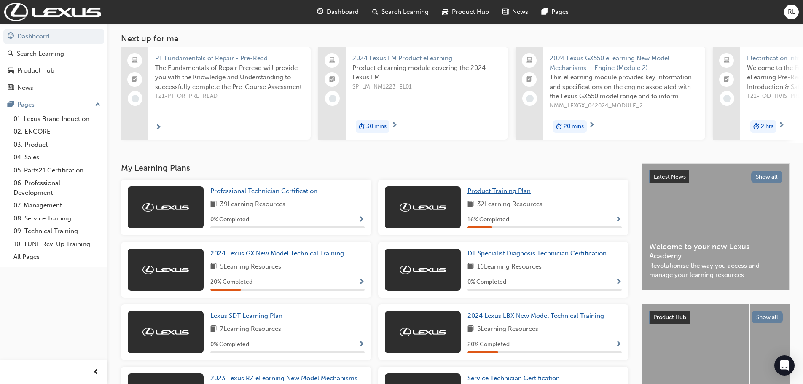
click at [492, 194] on span "Product Training Plan" at bounding box center [498, 191] width 63 height 8
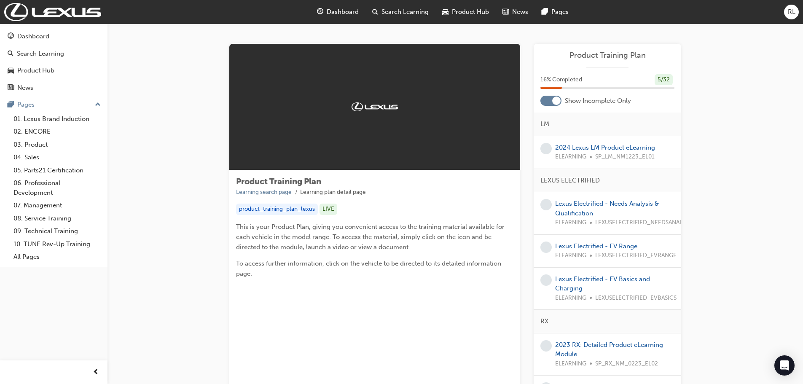
click at [554, 102] on div at bounding box center [556, 101] width 8 height 8
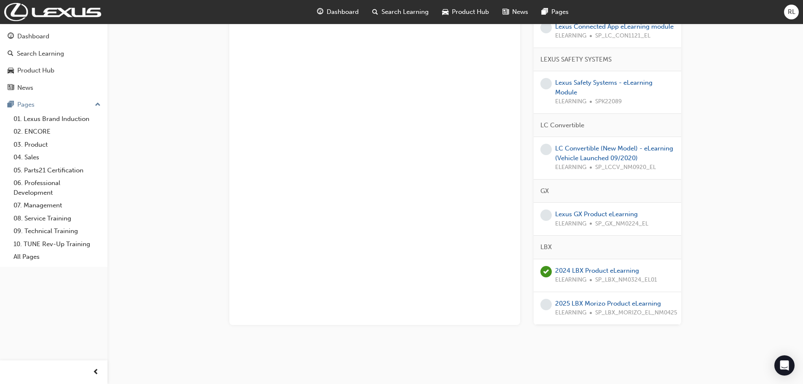
scroll to position [1346, 0]
click at [576, 297] on link "2025 LBX Morizo Product eLearning" at bounding box center [608, 301] width 106 height 8
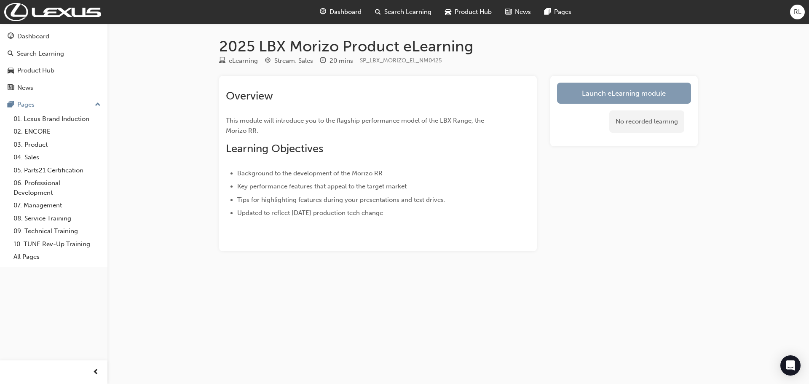
click at [603, 95] on link "Launch eLearning module" at bounding box center [624, 93] width 134 height 21
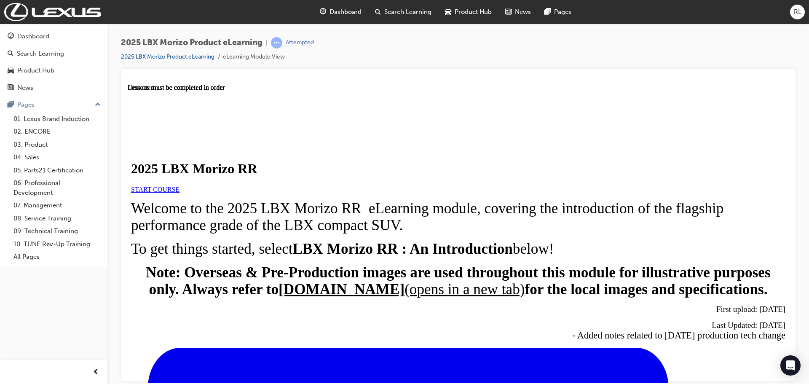
click at [180, 193] on span "START COURSE" at bounding box center [155, 188] width 48 height 7
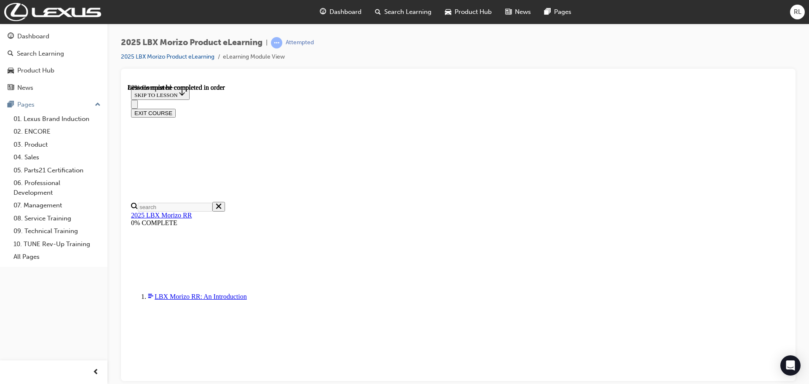
scroll to position [788, 0]
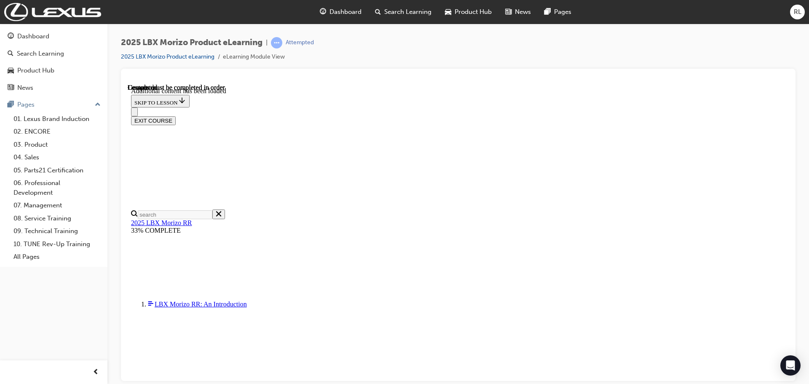
scroll to position [1237, 0]
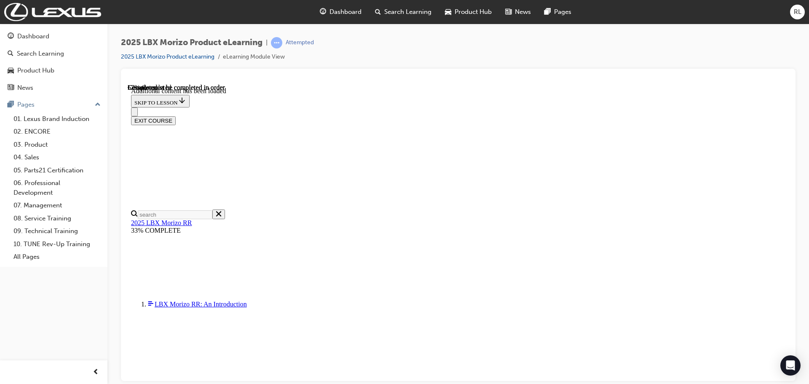
scroll to position [543, 0]
drag, startPoint x: 541, startPoint y: 229, endPoint x: 534, endPoint y: 285, distance: 56.0
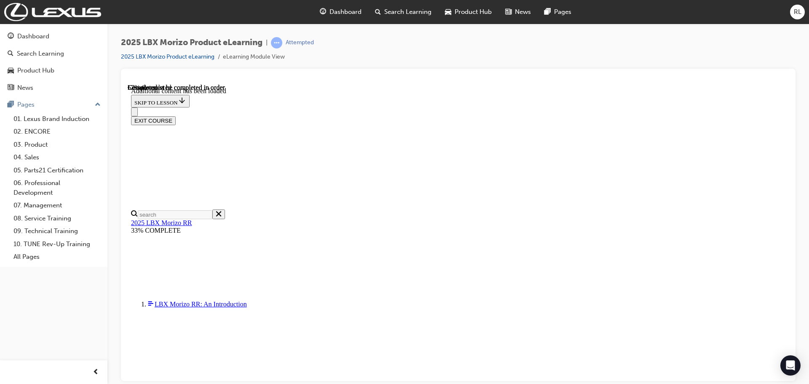
scroll to position [754, 0]
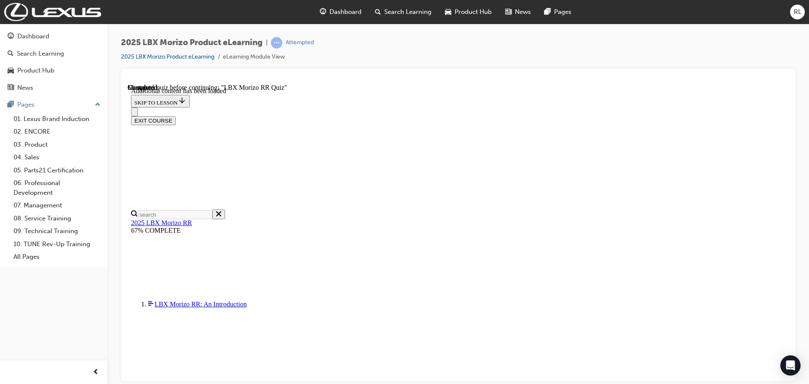
drag, startPoint x: 577, startPoint y: 292, endPoint x: 571, endPoint y: 273, distance: 20.7
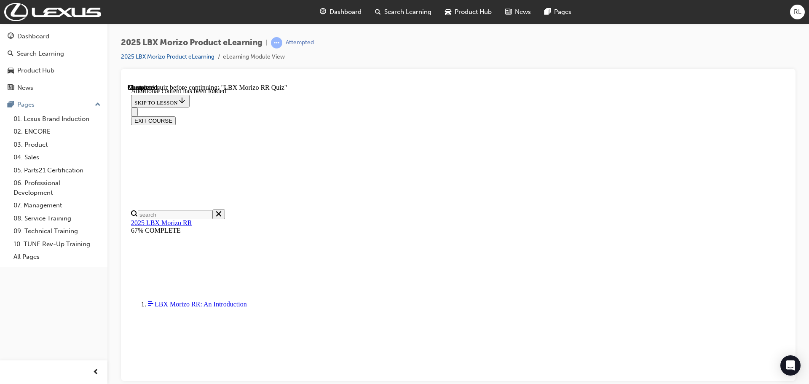
drag, startPoint x: 491, startPoint y: 366, endPoint x: 487, endPoint y: 362, distance: 5.4
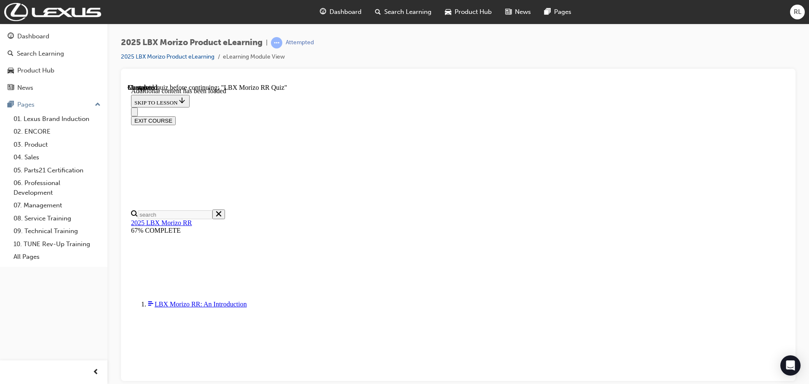
drag, startPoint x: 385, startPoint y: 243, endPoint x: 422, endPoint y: 282, distance: 53.3
radio input "true"
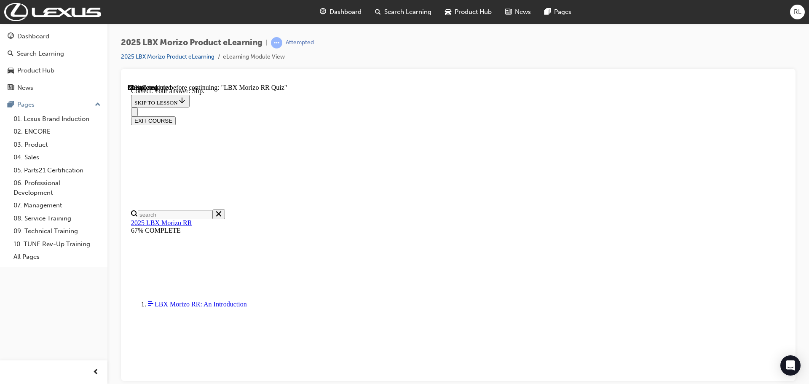
scroll to position [277, 0]
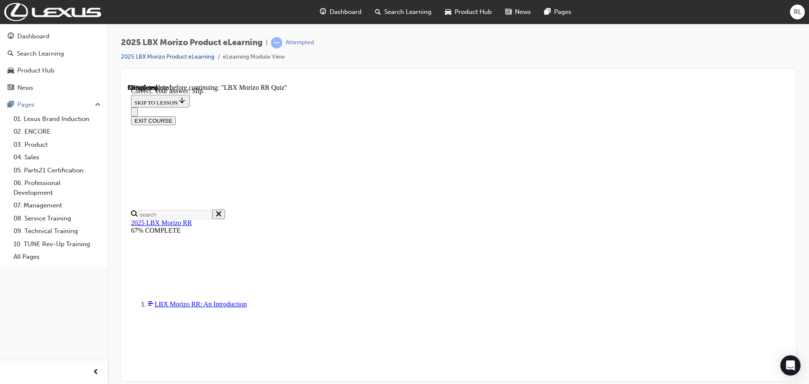
radio input "true"
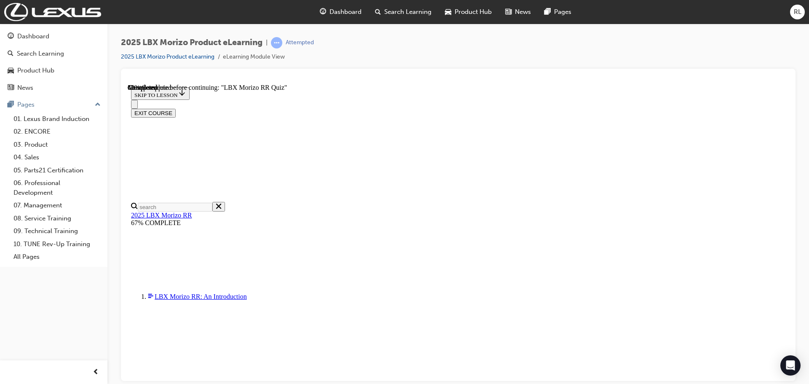
scroll to position [211, 0]
radio input "true"
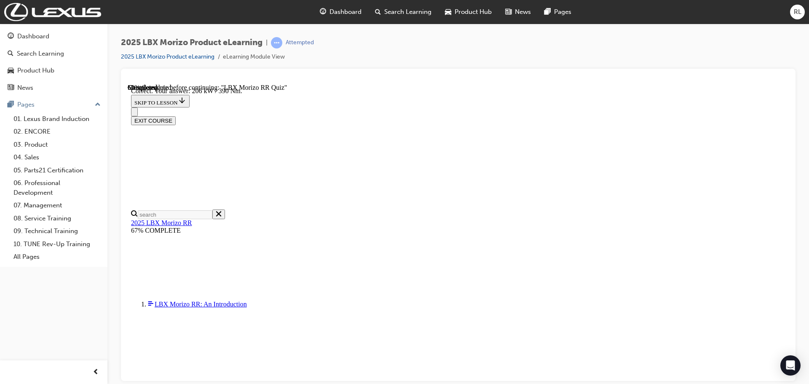
scroll to position [298, 0]
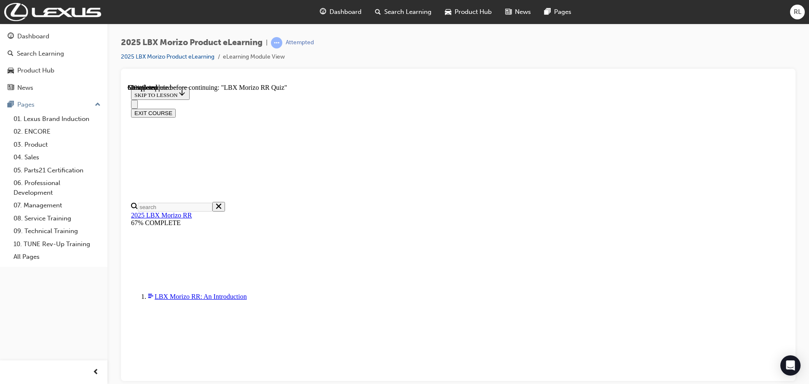
radio input "true"
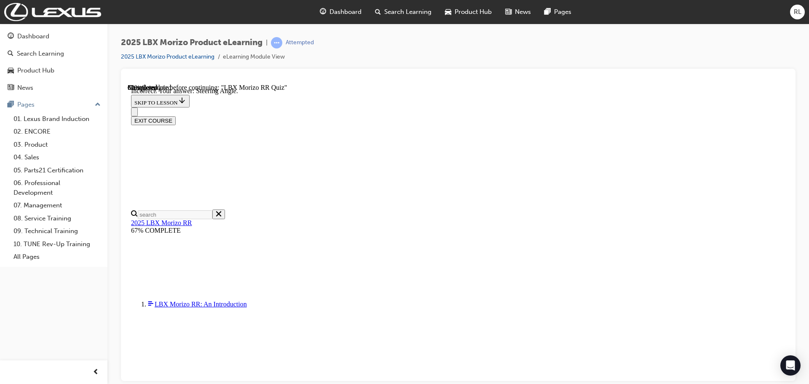
scroll to position [137, 0]
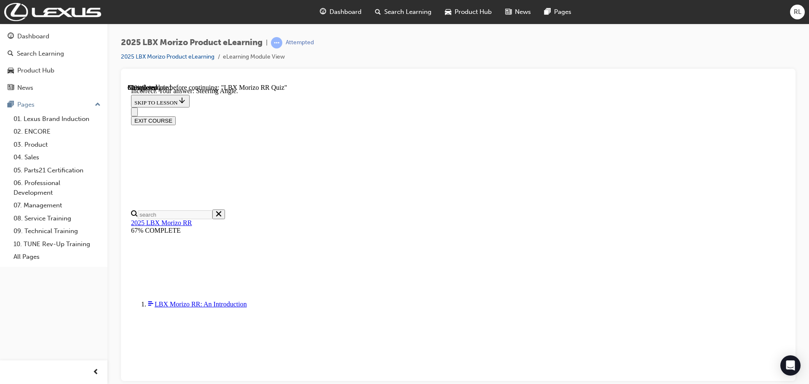
drag, startPoint x: 512, startPoint y: 274, endPoint x: 509, endPoint y: 305, distance: 31.3
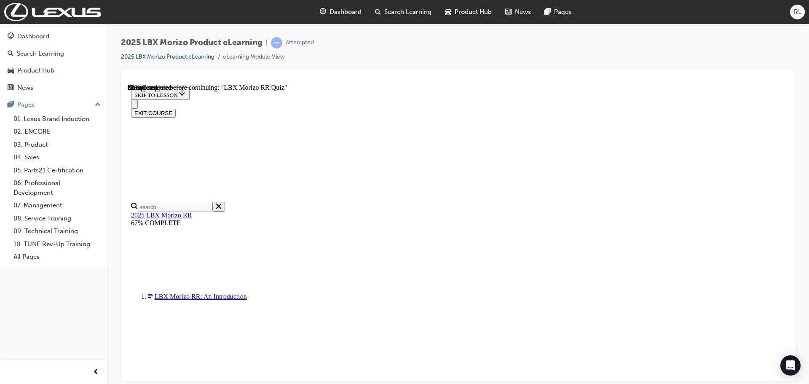
scroll to position [169, 0]
radio input "true"
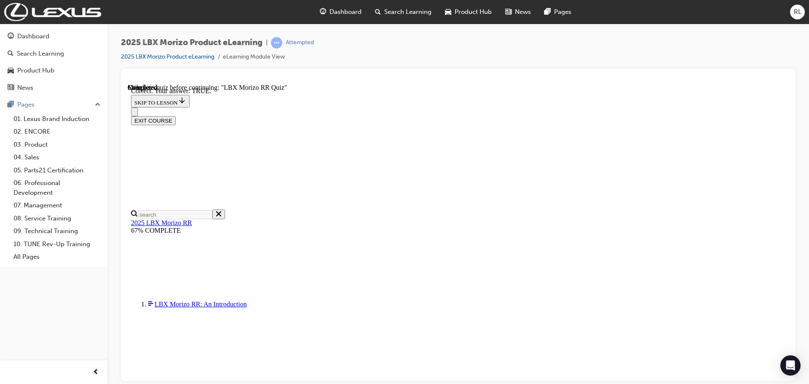
scroll to position [247, 0]
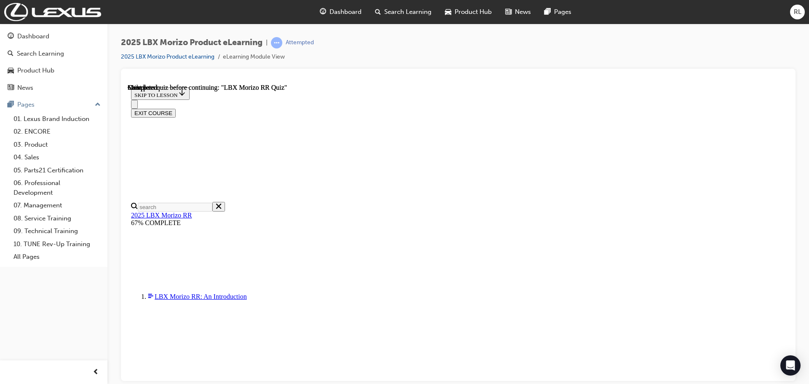
scroll to position [165, 0]
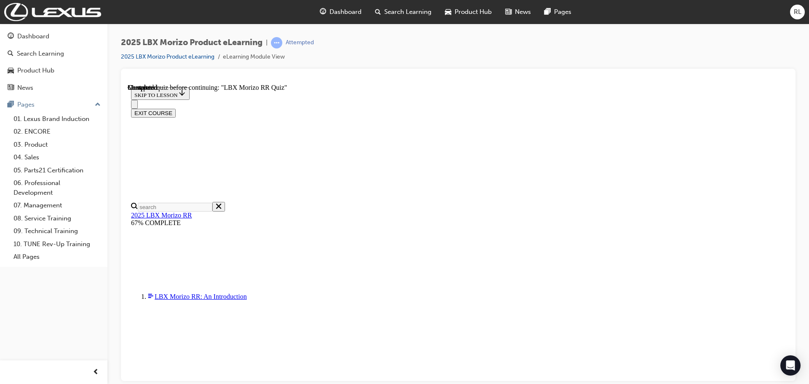
radio input "true"
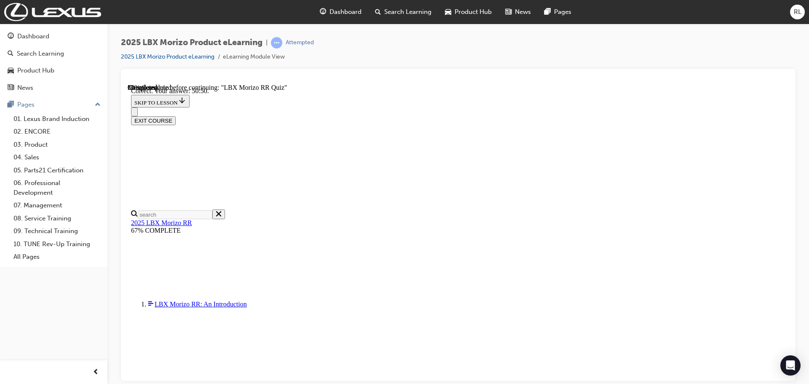
scroll to position [298, 0]
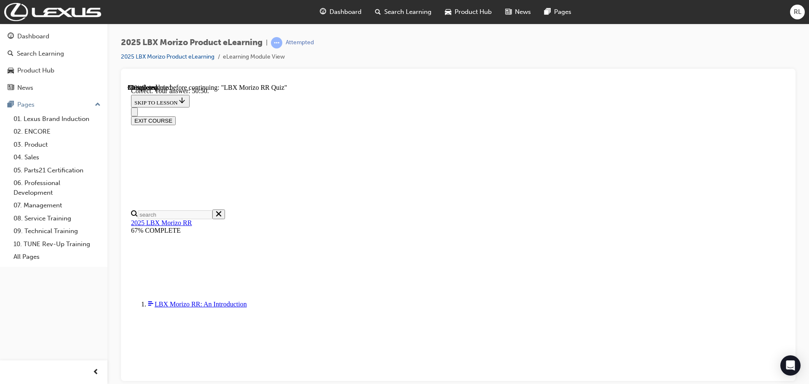
radio input "true"
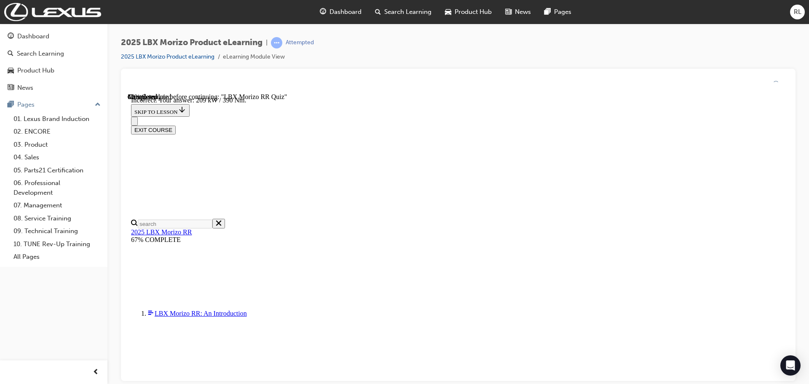
scroll to position [298, 0]
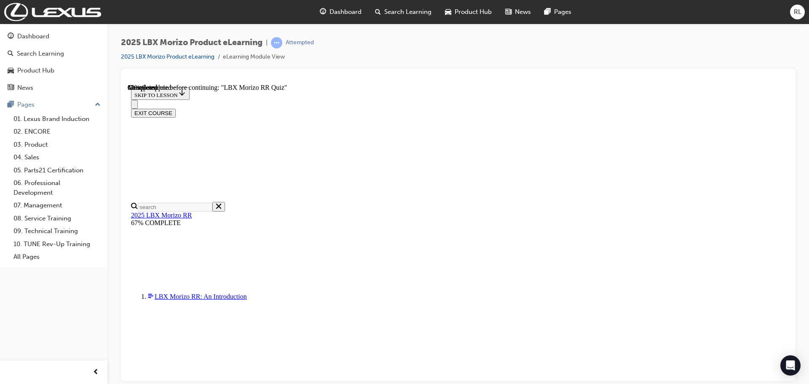
scroll to position [86, 0]
drag, startPoint x: 383, startPoint y: 244, endPoint x: 387, endPoint y: 250, distance: 7.6
radio input "true"
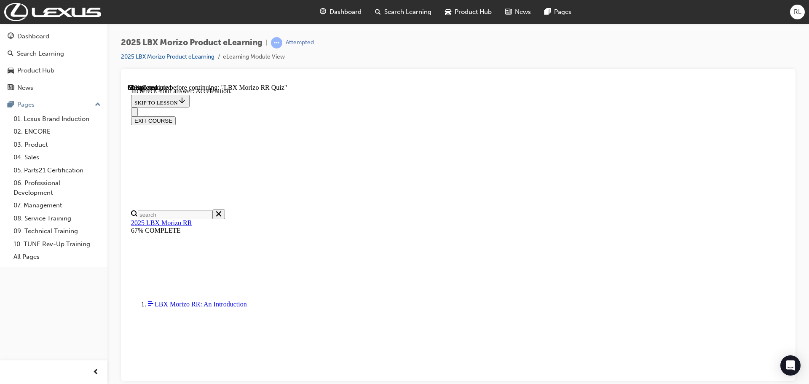
scroll to position [137, 0]
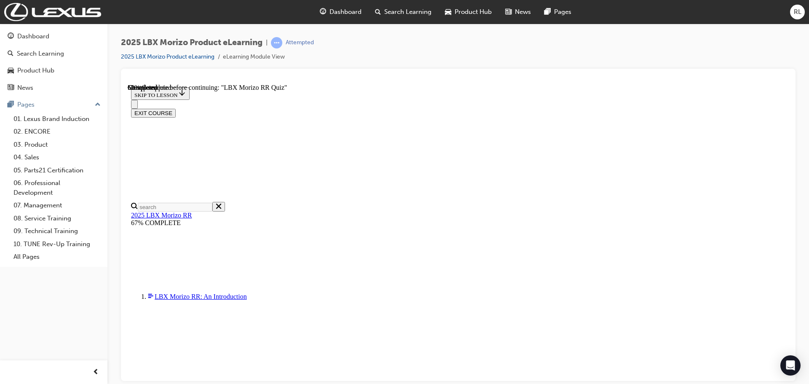
scroll to position [211, 0]
radio input "true"
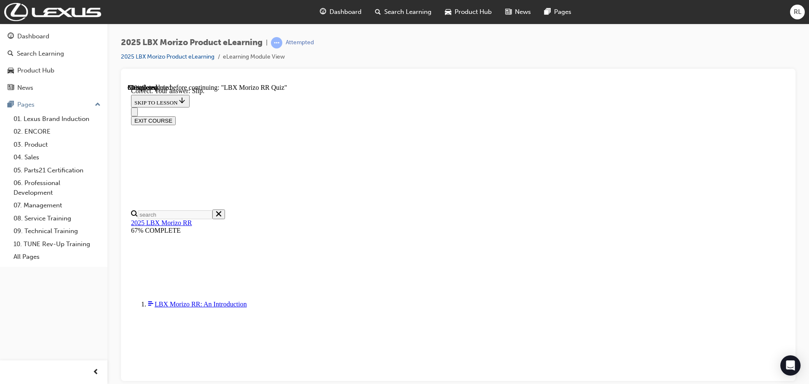
scroll to position [277, 0]
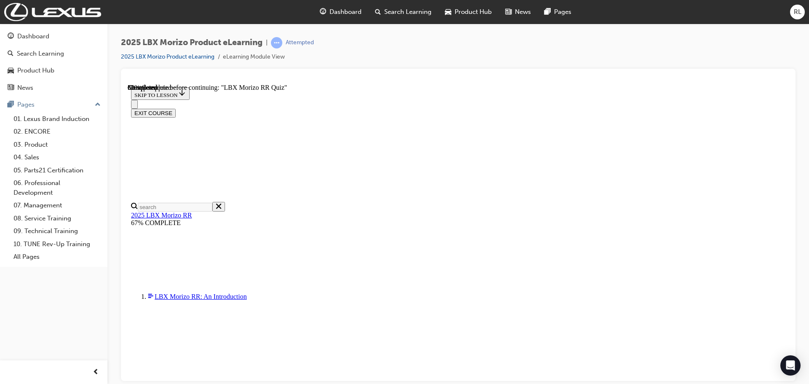
scroll to position [169, 0]
drag, startPoint x: 381, startPoint y: 271, endPoint x: 418, endPoint y: 295, distance: 43.8
radio input "true"
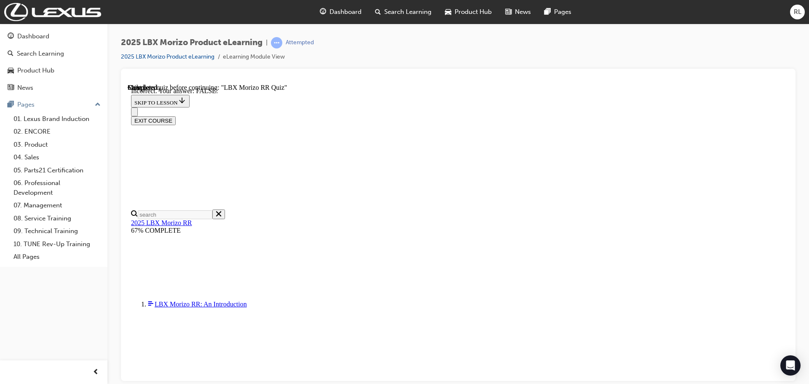
scroll to position [247, 0]
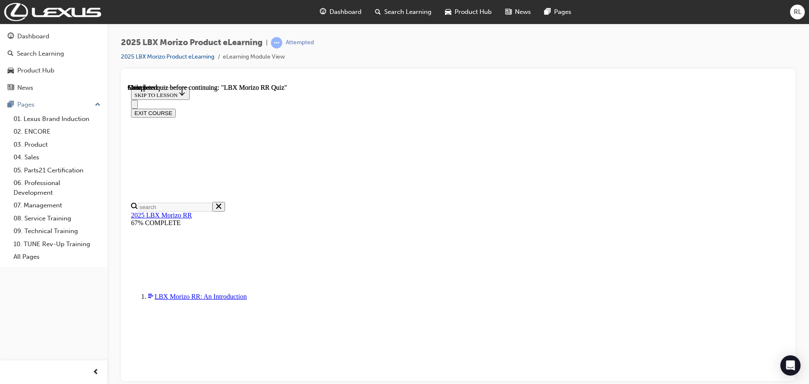
scroll to position [165, 0]
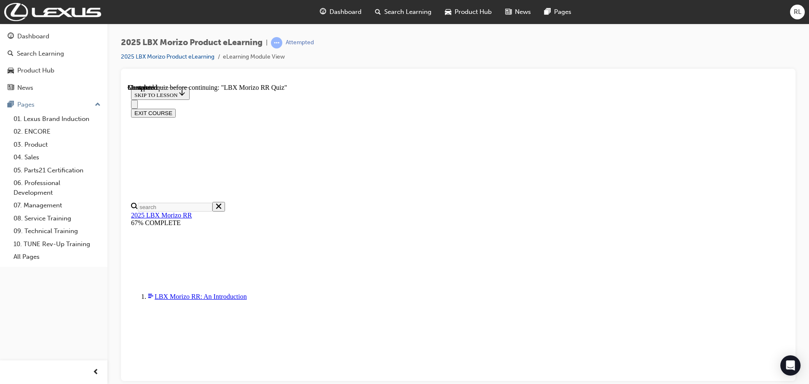
radio input "true"
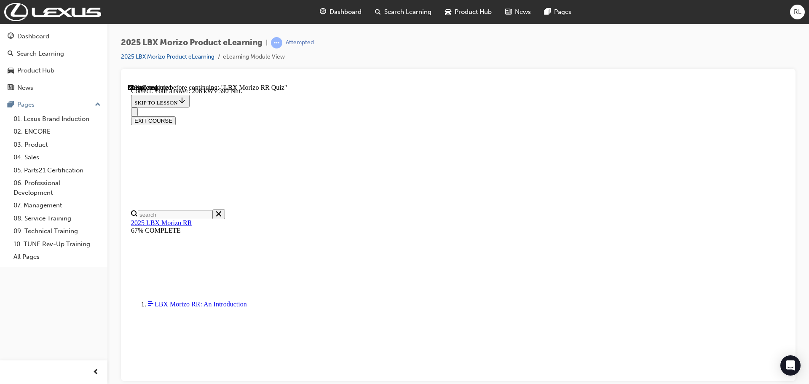
scroll to position [298, 0]
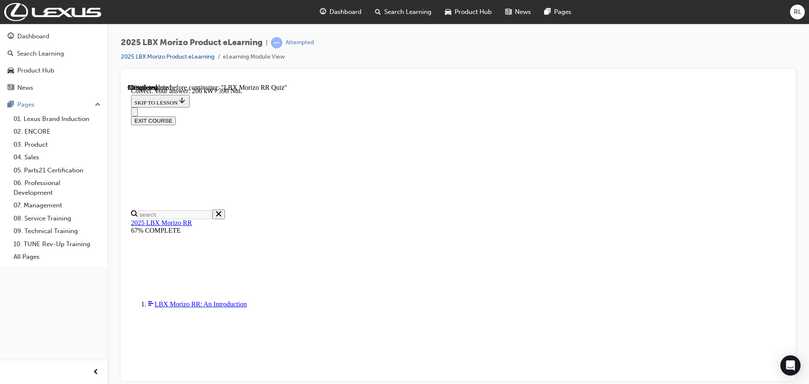
radio input "true"
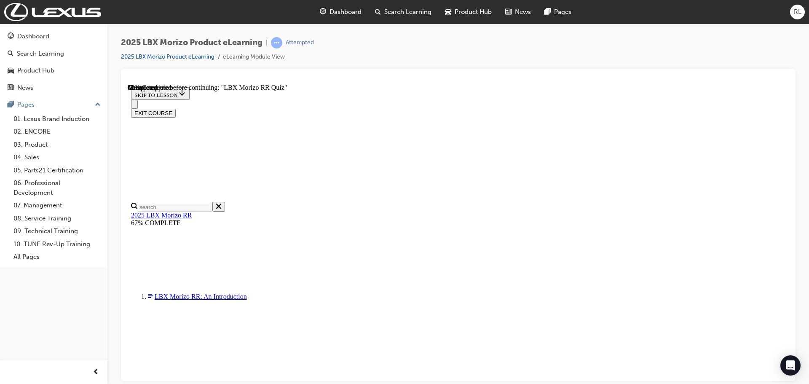
scroll to position [153, 0]
radio input "true"
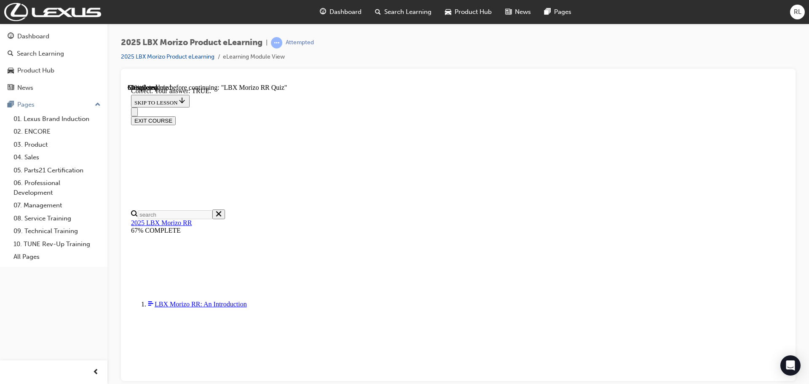
scroll to position [247, 0]
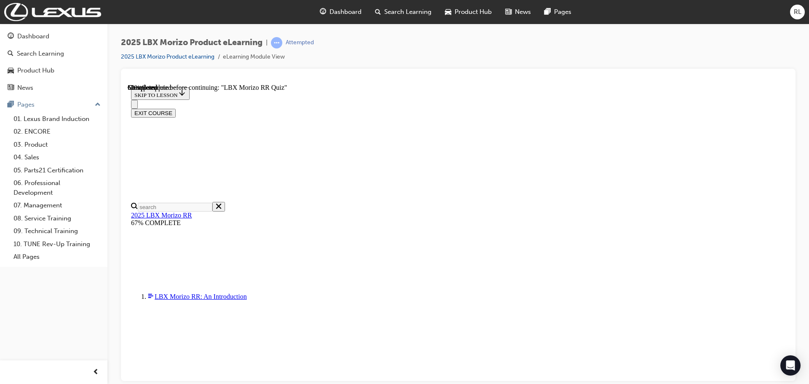
scroll to position [211, 0]
radio input "true"
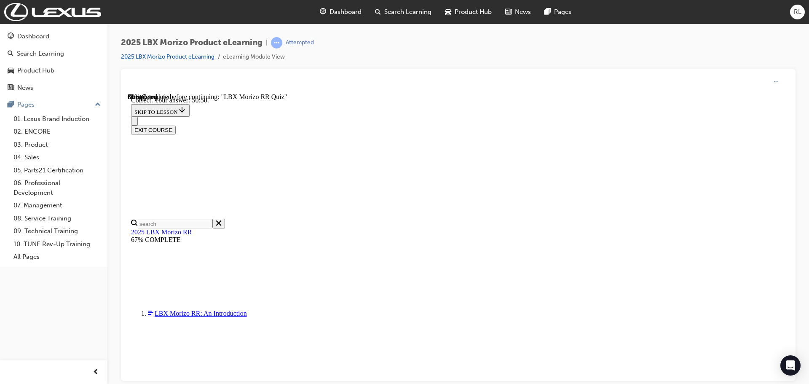
scroll to position [298, 0]
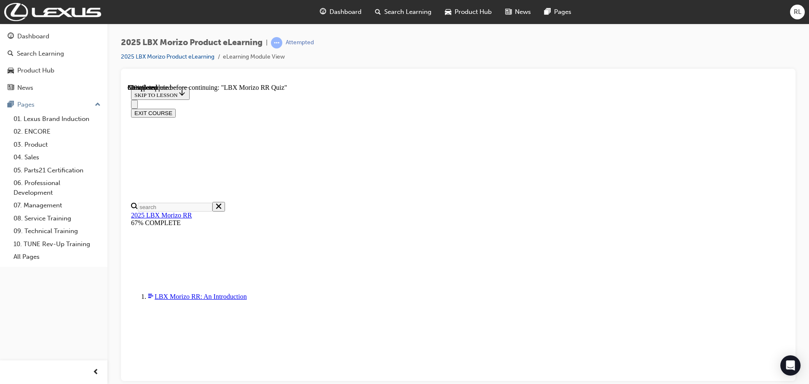
scroll to position [126, 0]
radio input "true"
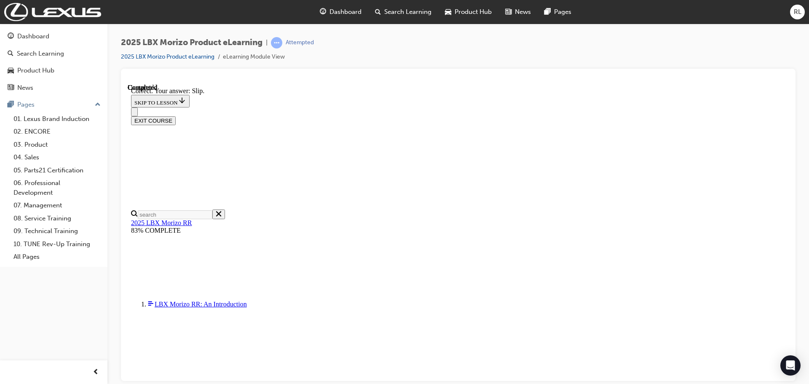
scroll to position [277, 0]
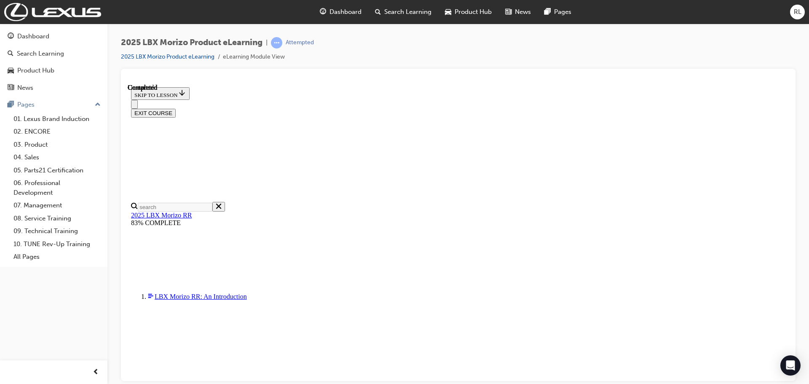
scroll to position [0, 0]
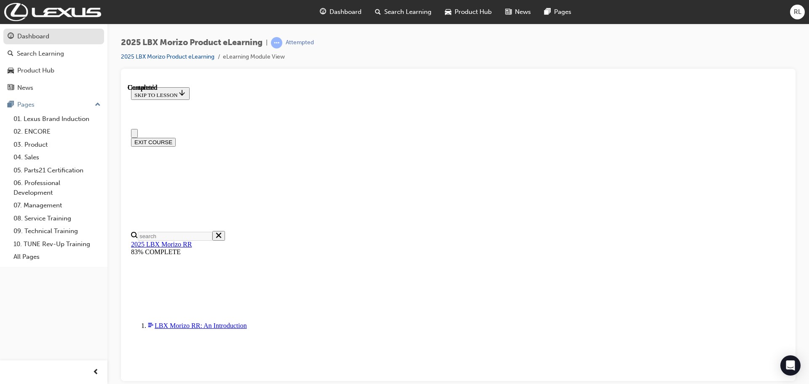
click at [36, 38] on div "Dashboard" at bounding box center [33, 37] width 32 height 10
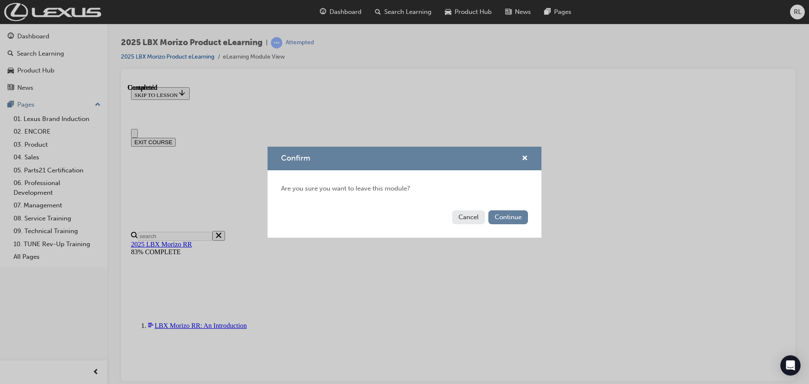
click at [468, 222] on button "Cancel" at bounding box center [468, 217] width 33 height 14
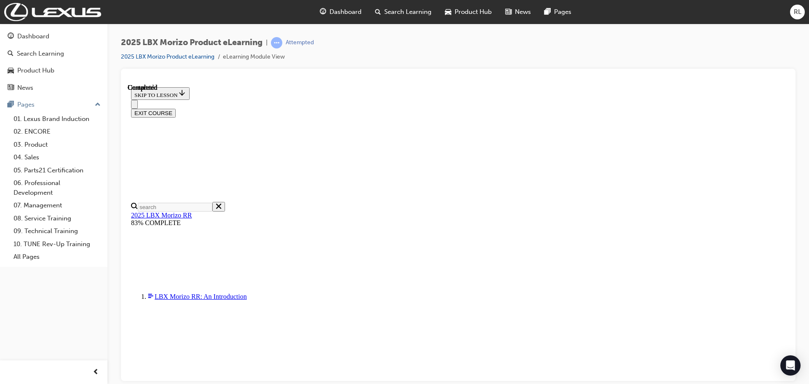
scroll to position [165, 0]
click at [176, 108] on button "EXIT COURSE" at bounding box center [153, 112] width 45 height 9
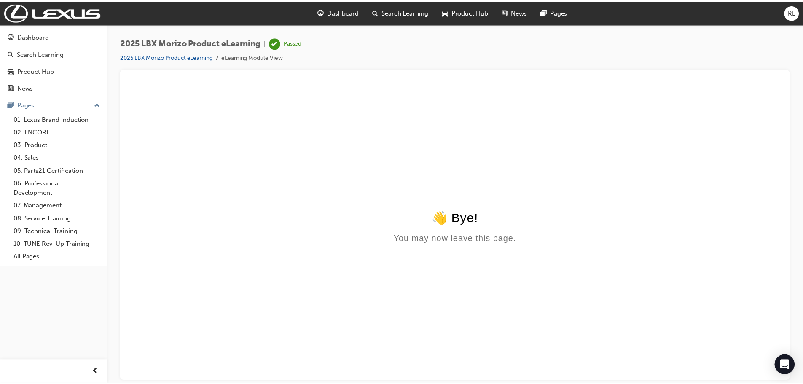
scroll to position [0, 0]
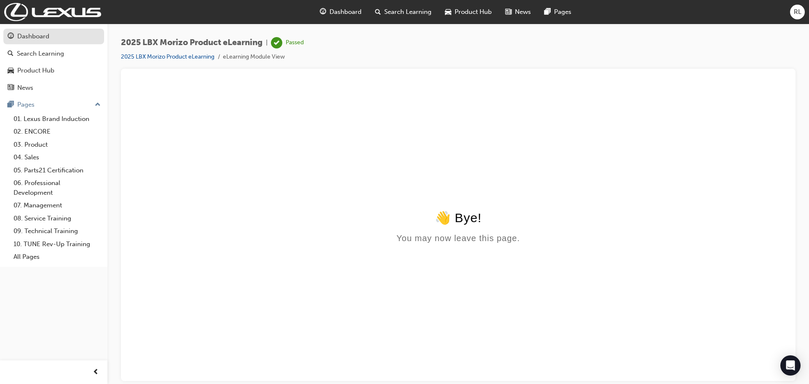
click at [42, 37] on div "Dashboard" at bounding box center [33, 37] width 32 height 10
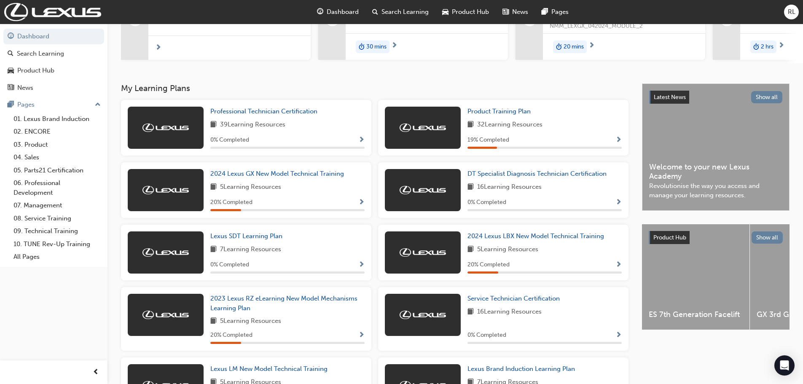
scroll to position [126, 0]
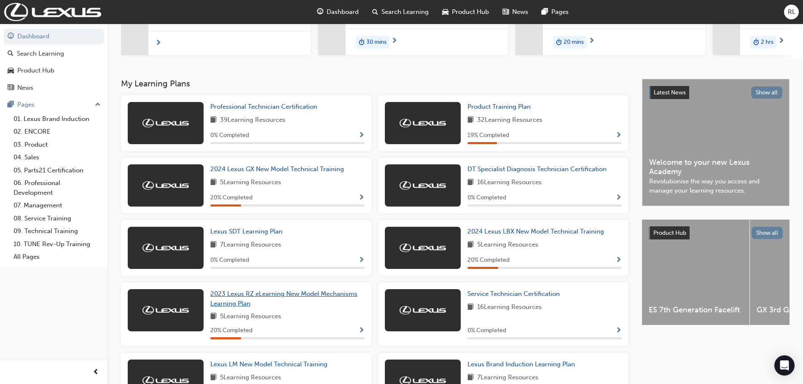
click at [229, 298] on span "2023 Lexus RZ eLearning New Model Mechanisms Learning Plan" at bounding box center [283, 298] width 147 height 17
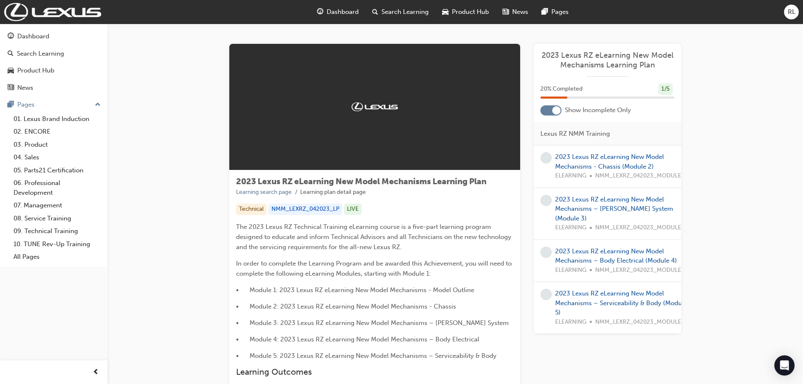
click at [552, 111] on div at bounding box center [550, 110] width 21 height 10
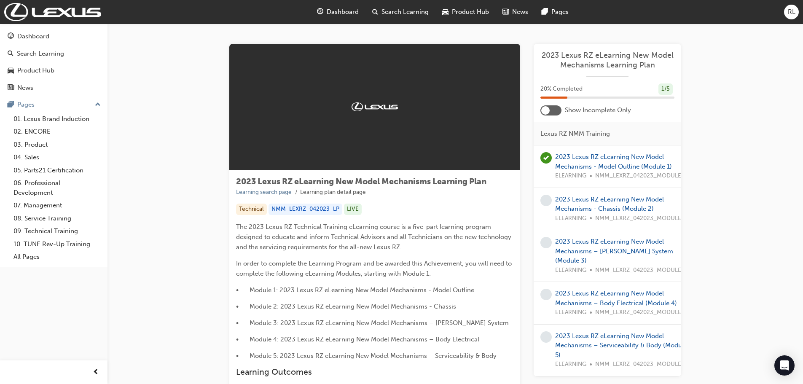
scroll to position [42, 0]
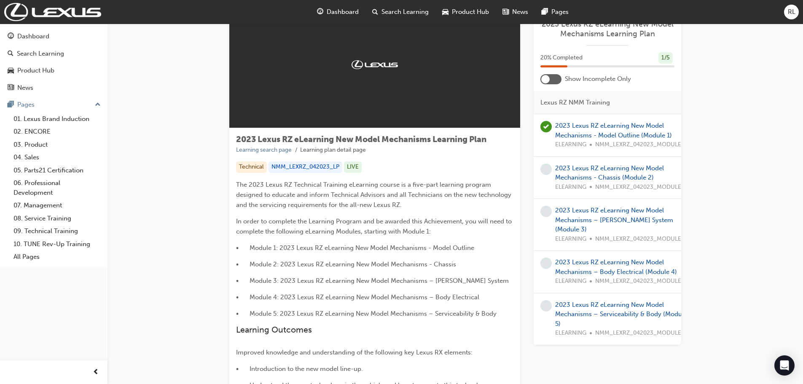
click at [571, 172] on div "2023 Lexus RZ eLearning New Model Mechanisms - Chassis (Module 2) ELEARNING NMM…" at bounding box center [619, 178] width 129 height 29
click at [574, 165] on link "2023 Lexus RZ eLearning New Model Mechanisms - Chassis (Module 2)" at bounding box center [609, 172] width 109 height 17
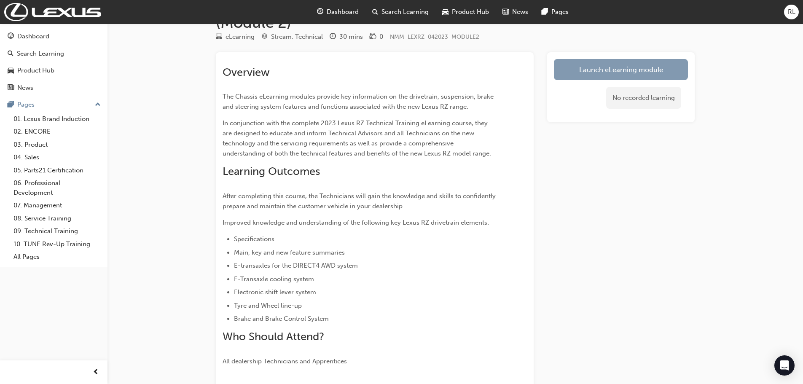
click at [609, 70] on link "Launch eLearning module" at bounding box center [621, 69] width 134 height 21
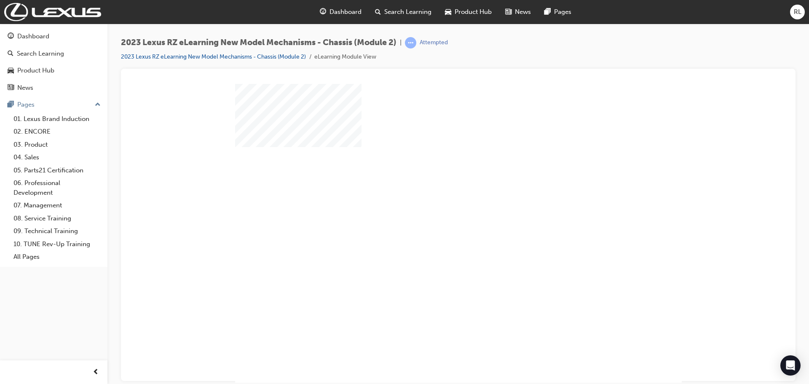
click at [434, 209] on div "play" at bounding box center [434, 209] width 0 height 0
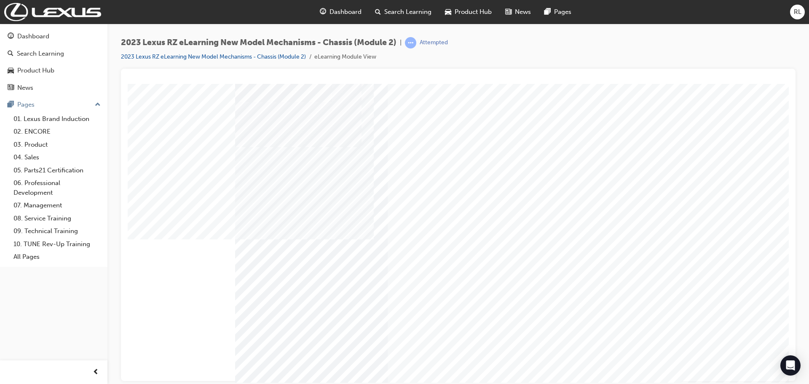
scroll to position [30, 0]
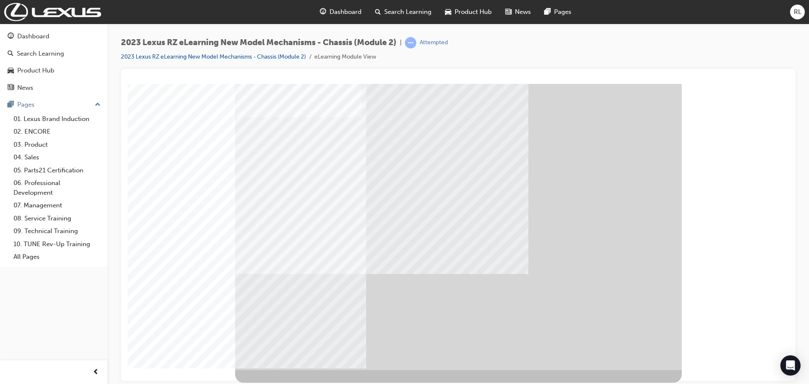
drag, startPoint x: 632, startPoint y: 357, endPoint x: 625, endPoint y: 360, distance: 7.6
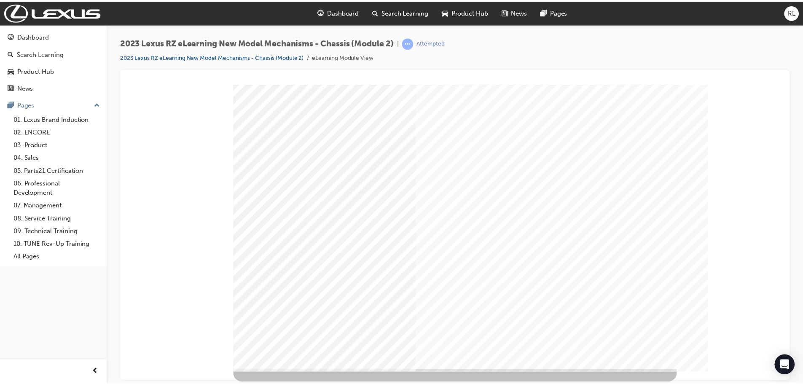
scroll to position [0, 0]
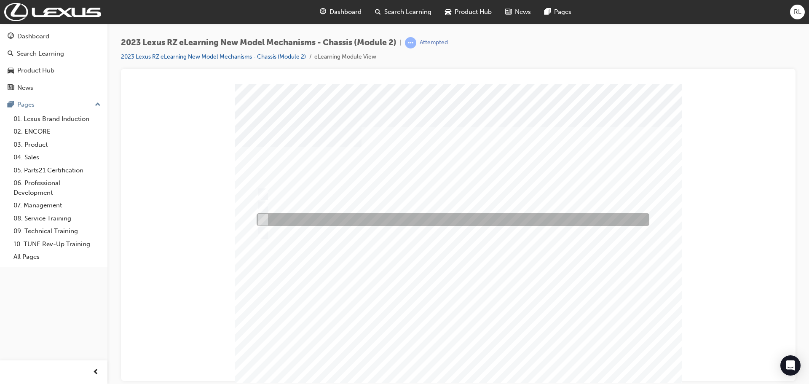
click at [263, 219] on input "Toyota Genuine e- Transaxle Fluid TE" at bounding box center [261, 219] width 9 height 9
radio input "true"
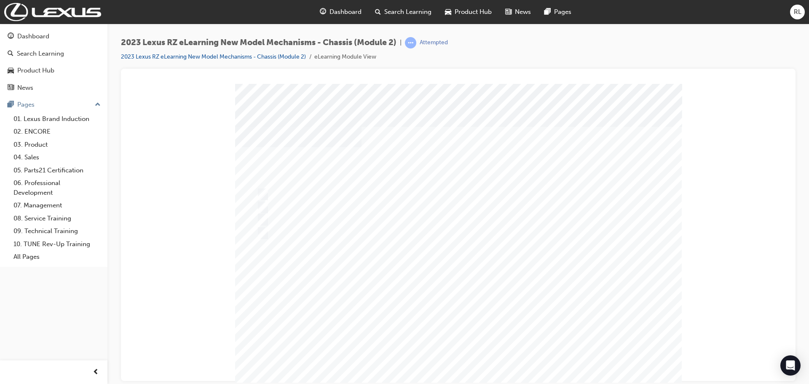
click at [470, 266] on div at bounding box center [458, 241] width 447 height 316
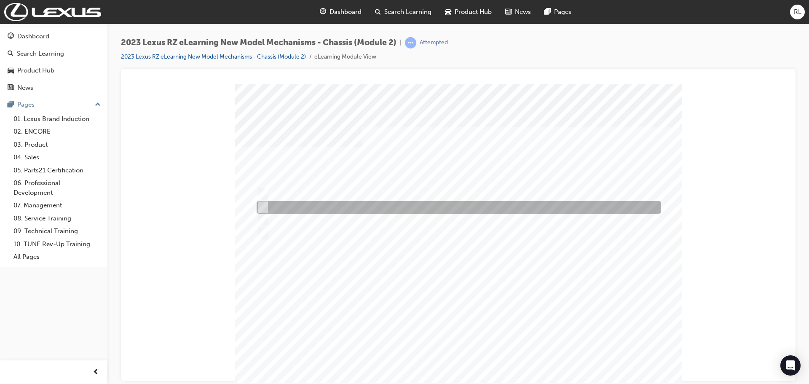
click at [291, 206] on div at bounding box center [457, 207] width 405 height 13
radio input "true"
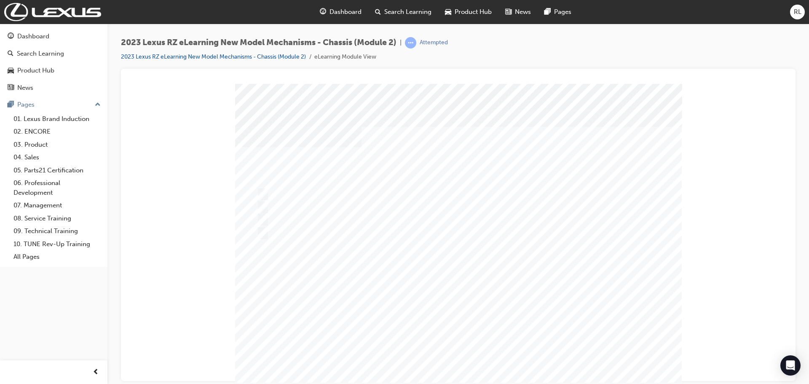
click at [464, 290] on div at bounding box center [458, 241] width 447 height 316
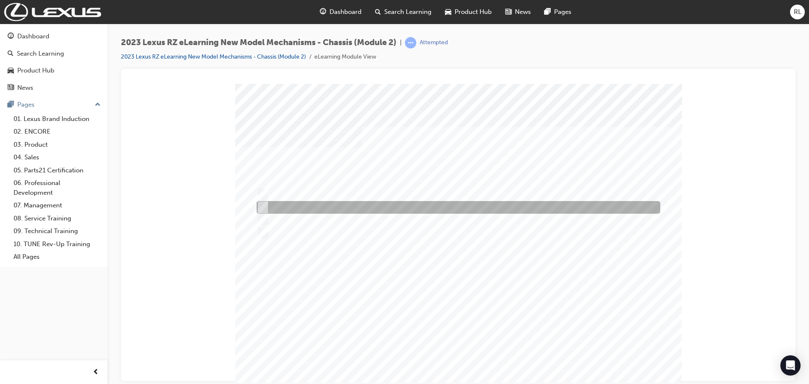
click at [297, 207] on div at bounding box center [457, 207] width 404 height 13
radio input "true"
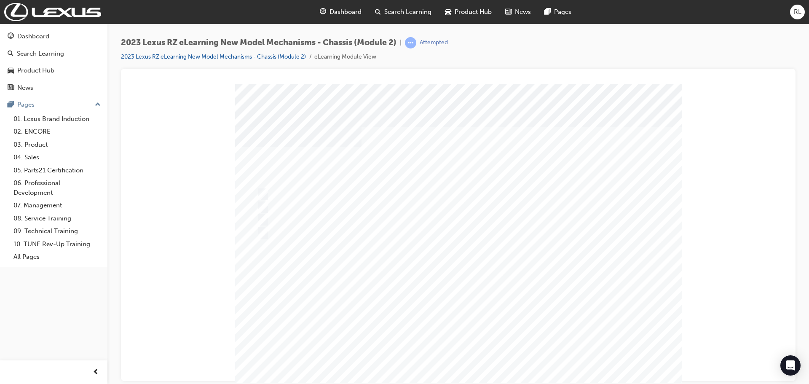
click at [266, 214] on div at bounding box center [458, 241] width 447 height 316
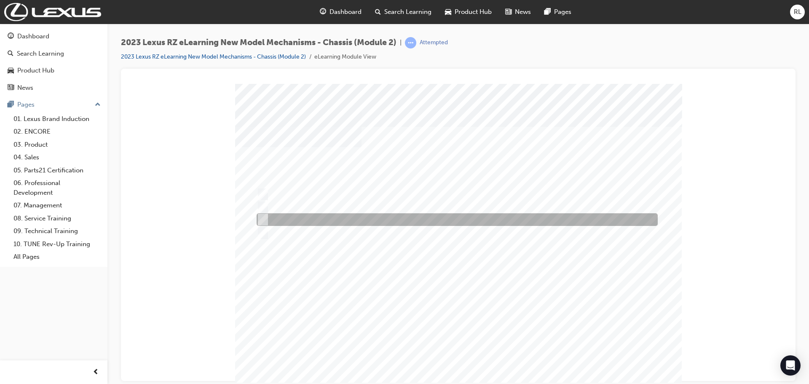
click at [263, 216] on input "5-way valve" at bounding box center [261, 219] width 9 height 9
radio input "true"
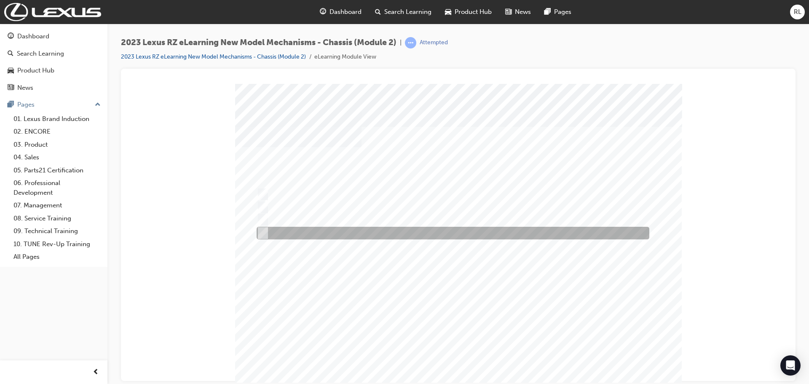
click at [260, 233] on input "Air cooling" at bounding box center [261, 232] width 9 height 9
radio input "true"
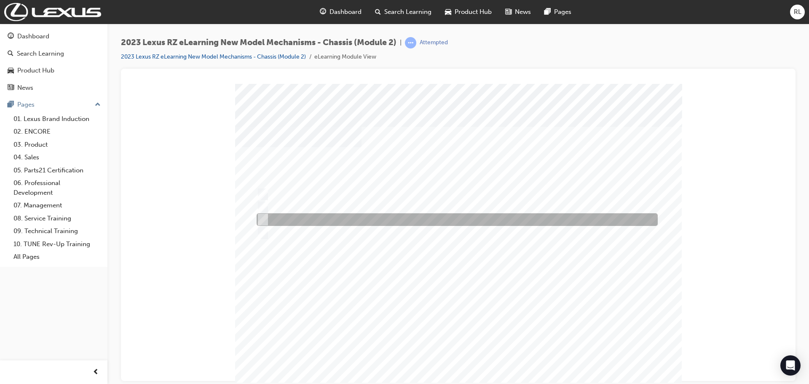
click at [264, 220] on input "5-way valve" at bounding box center [261, 219] width 9 height 9
radio input "true"
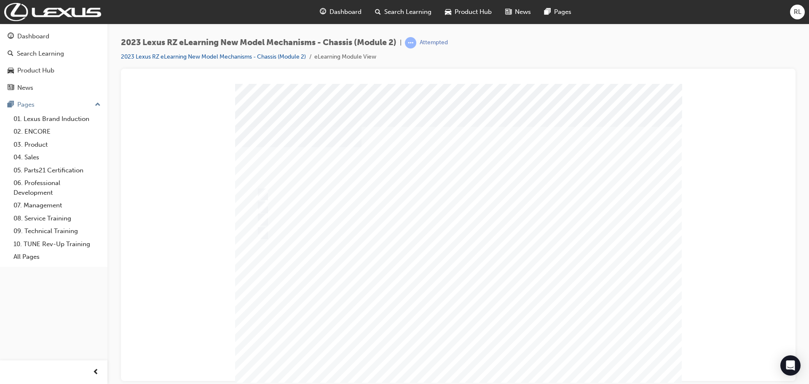
click at [447, 241] on div at bounding box center [458, 241] width 447 height 316
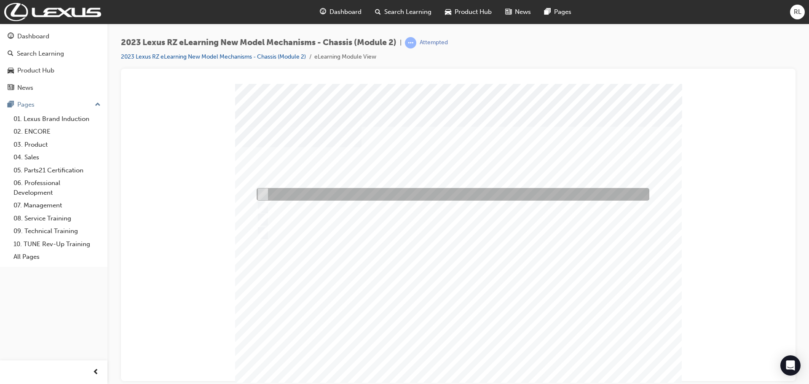
click at [264, 193] on input "Coloured red with TE marked on the filler plug." at bounding box center [261, 194] width 9 height 9
radio input "true"
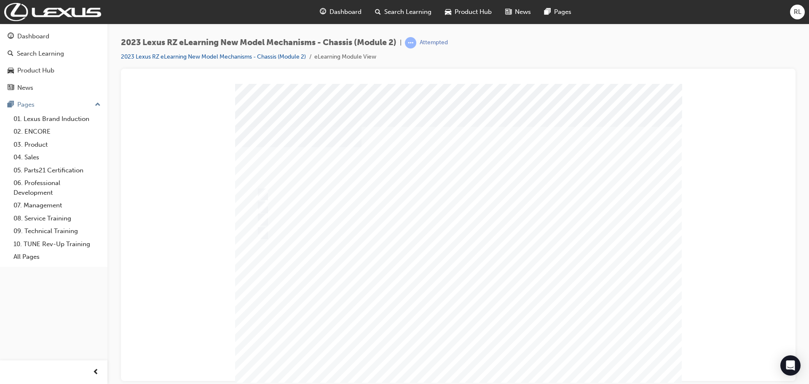
click at [264, 218] on div at bounding box center [458, 241] width 447 height 316
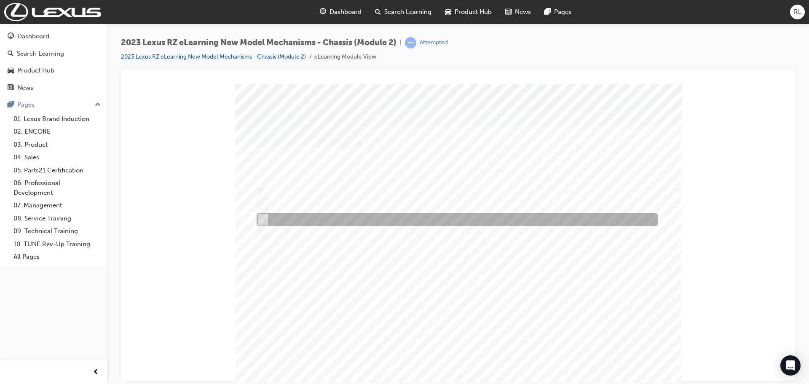
click at [263, 217] on input "Colourless with TE marked on the filler plug." at bounding box center [261, 219] width 9 height 9
radio input "true"
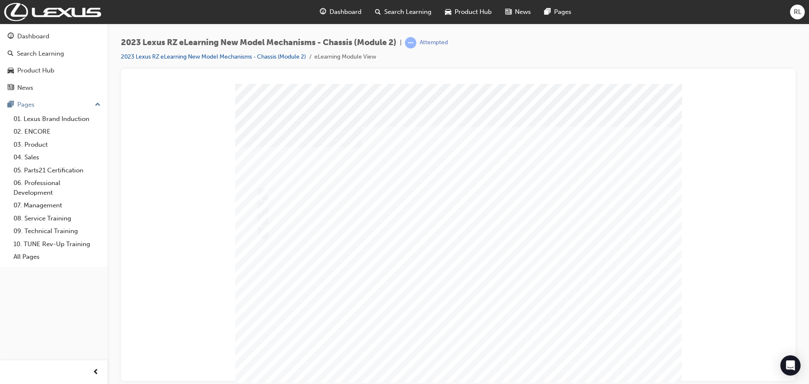
click at [470, 270] on div at bounding box center [458, 241] width 447 height 316
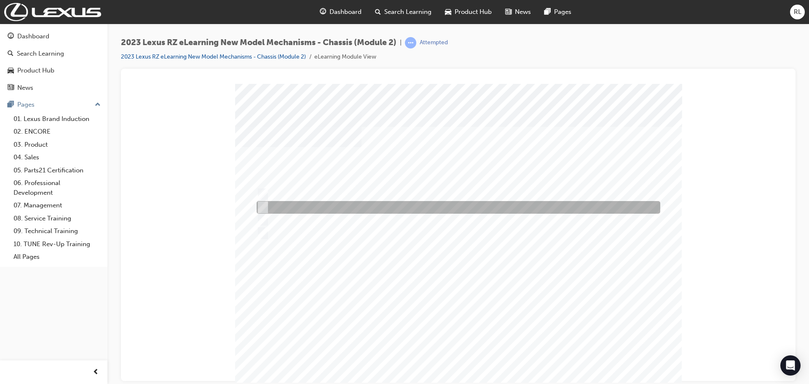
click at [264, 205] on input "Master Cylinder" at bounding box center [261, 207] width 9 height 9
radio input "true"
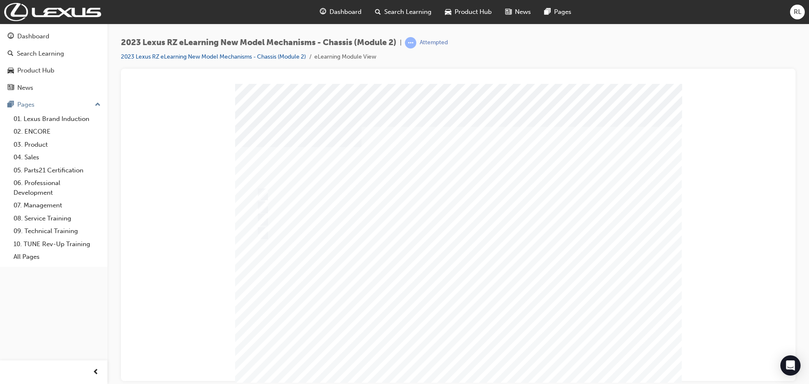
click at [265, 218] on div at bounding box center [458, 241] width 447 height 316
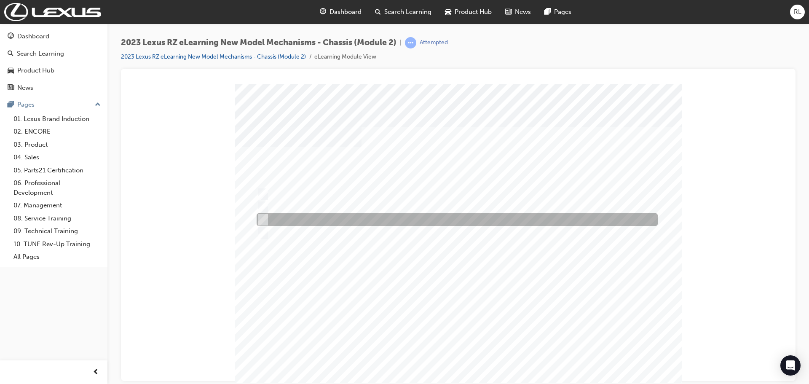
click at [262, 217] on input "Accumulator" at bounding box center [261, 219] width 9 height 9
radio input "true"
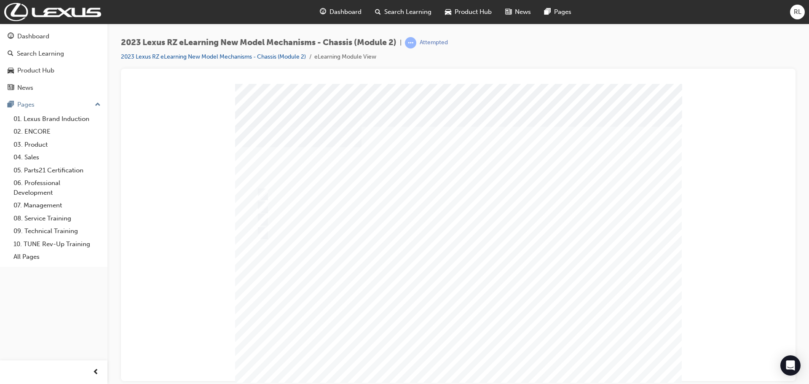
click at [447, 262] on div at bounding box center [458, 241] width 447 height 316
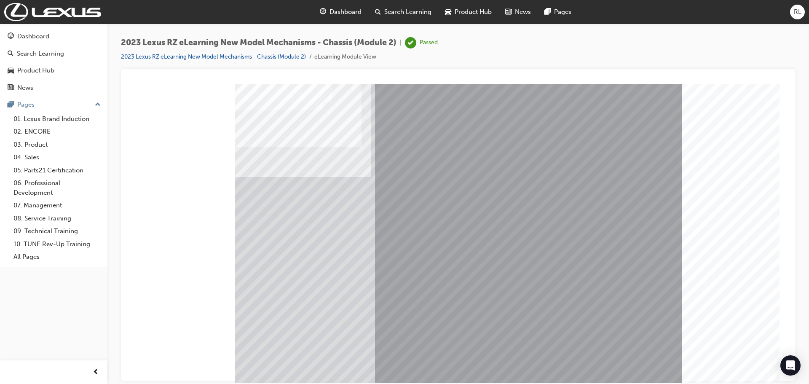
click at [33, 35] on div "Dashboard" at bounding box center [33, 37] width 32 height 10
